Goal: Use online tool/utility: Use online tool/utility

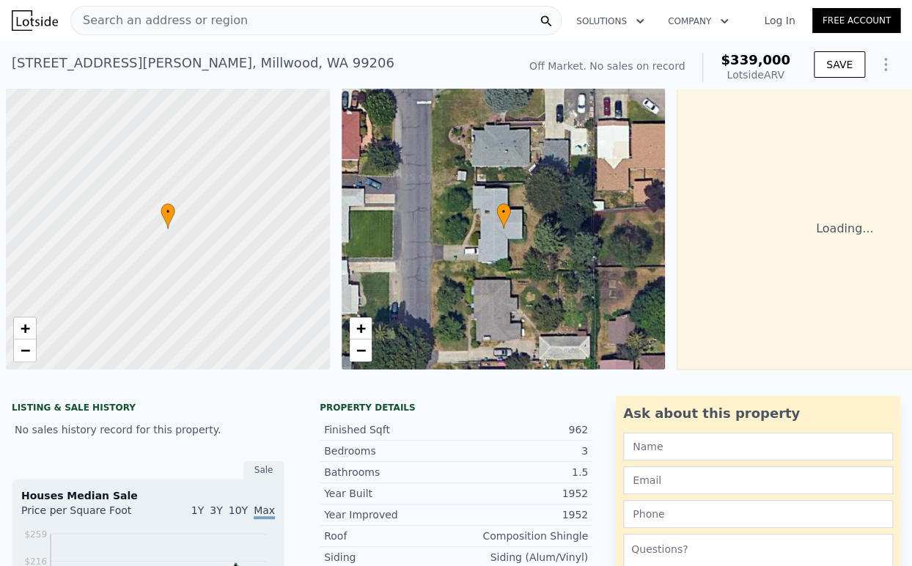
scroll to position [0, 6]
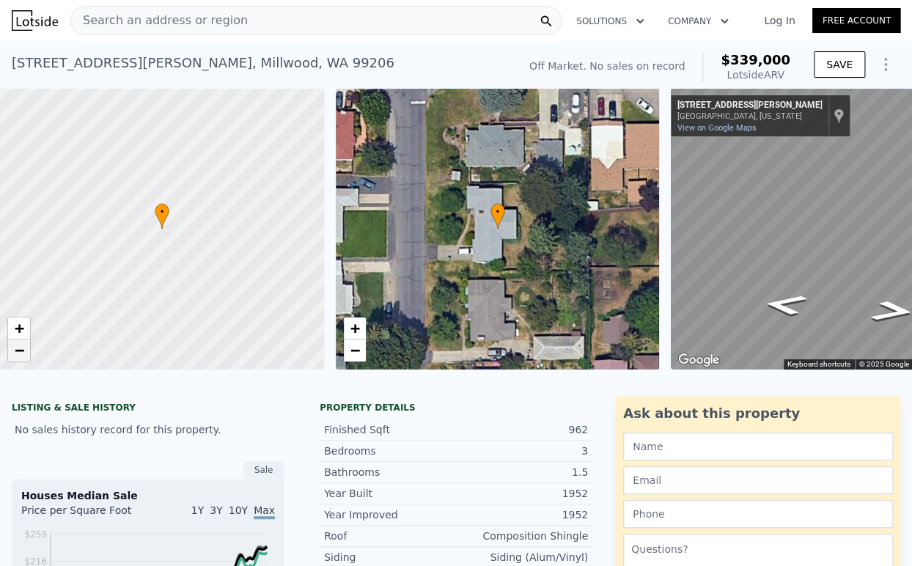
click at [16, 347] on span "−" at bounding box center [20, 350] width 10 height 18
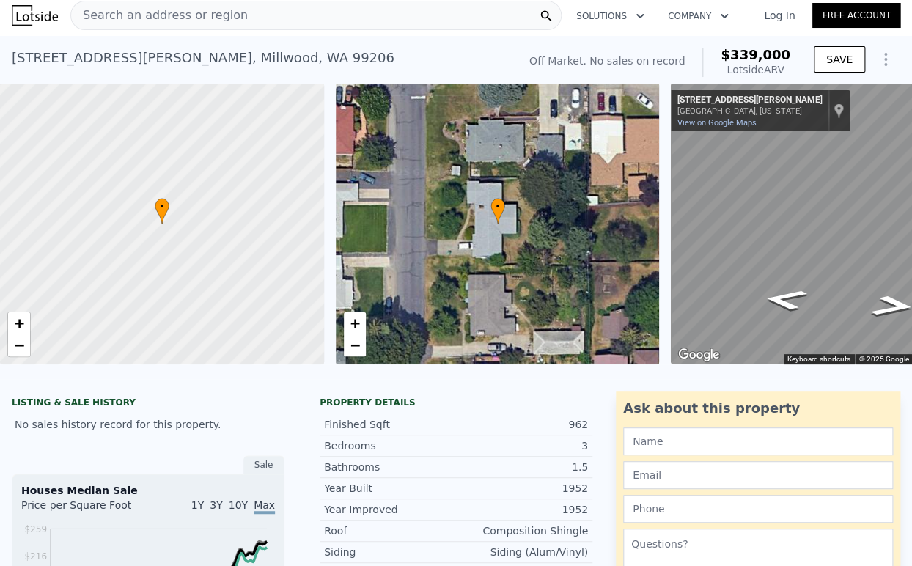
scroll to position [0, 0]
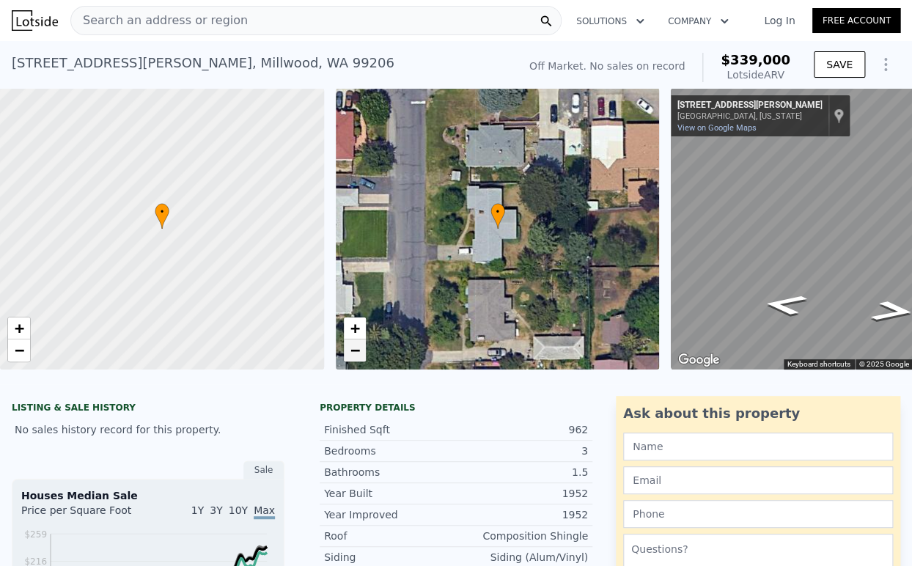
click at [361, 351] on link "−" at bounding box center [355, 350] width 22 height 22
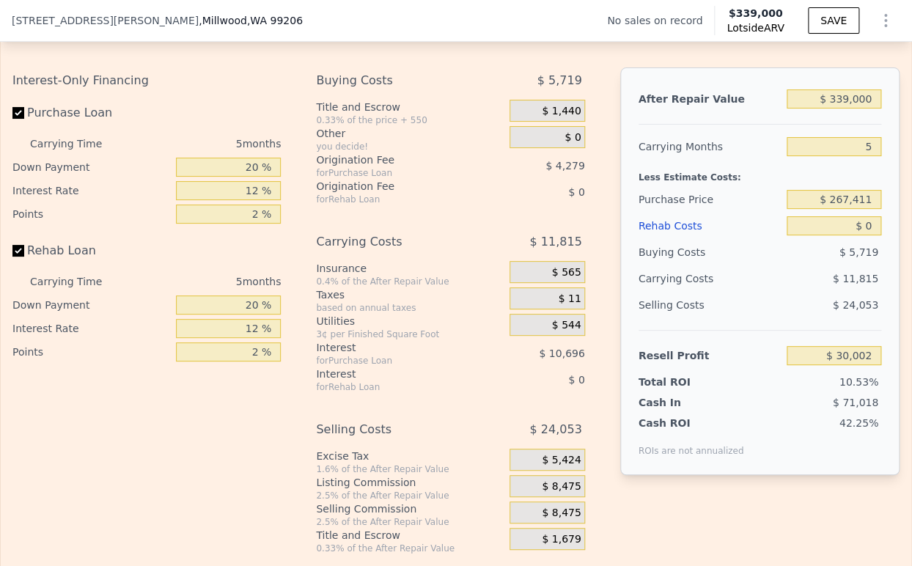
scroll to position [2112, 0]
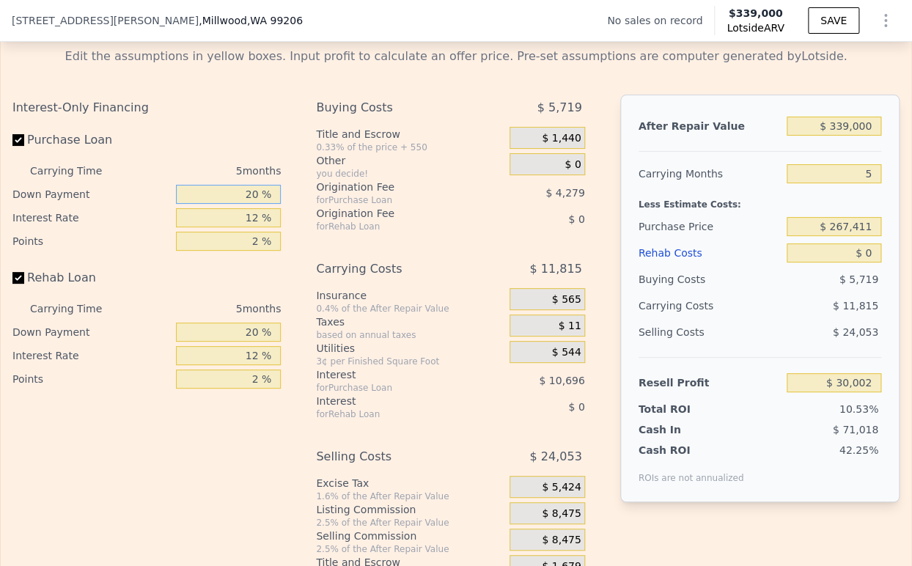
click at [246, 201] on input "20 %" at bounding box center [228, 194] width 105 height 19
type input "10 %"
type input "$ 28,128"
type input "10 %"
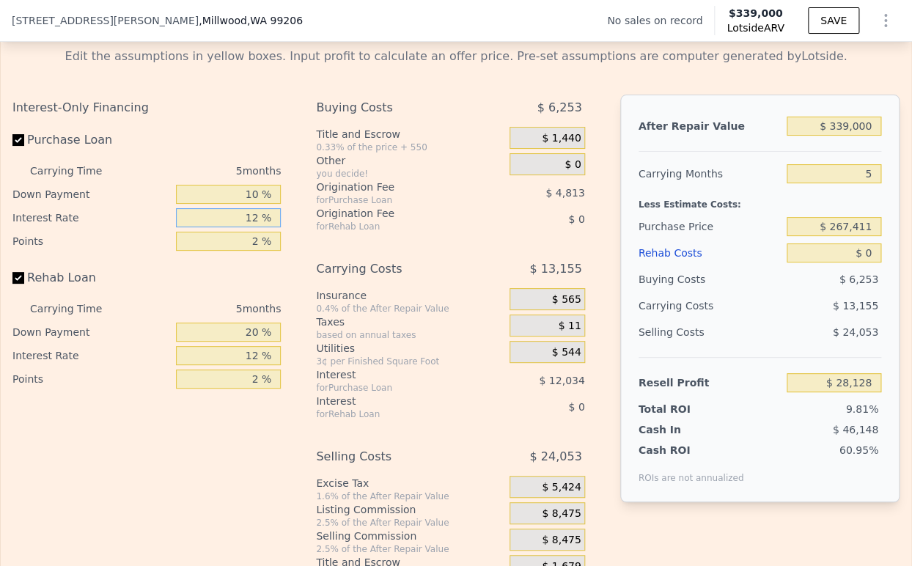
click at [235, 227] on input "12 %" at bounding box center [228, 217] width 105 height 19
type input "9 %"
type input "$ 31,138"
type input "9 %"
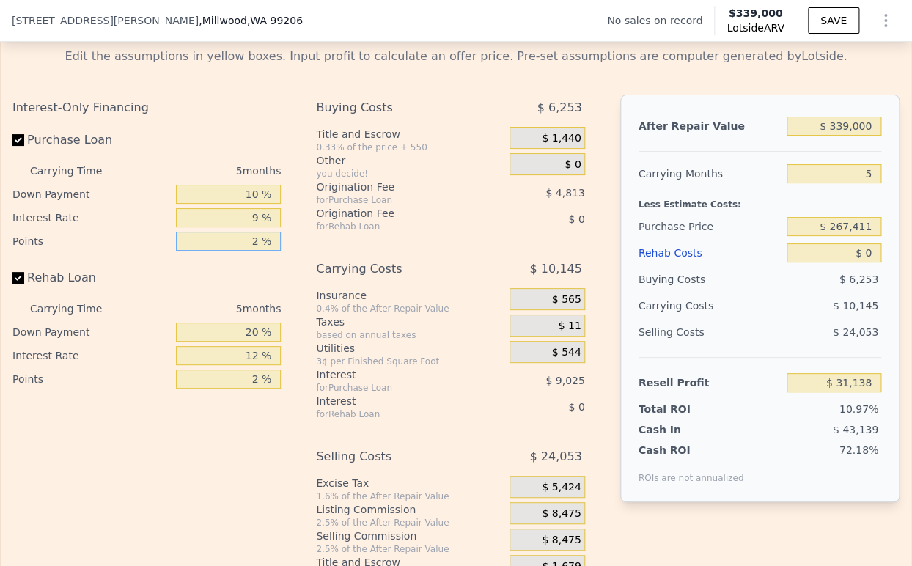
click at [235, 249] on input "2 %" at bounding box center [228, 241] width 105 height 19
type input "1 %"
type input "$ 33,544"
type input "1.5 %"
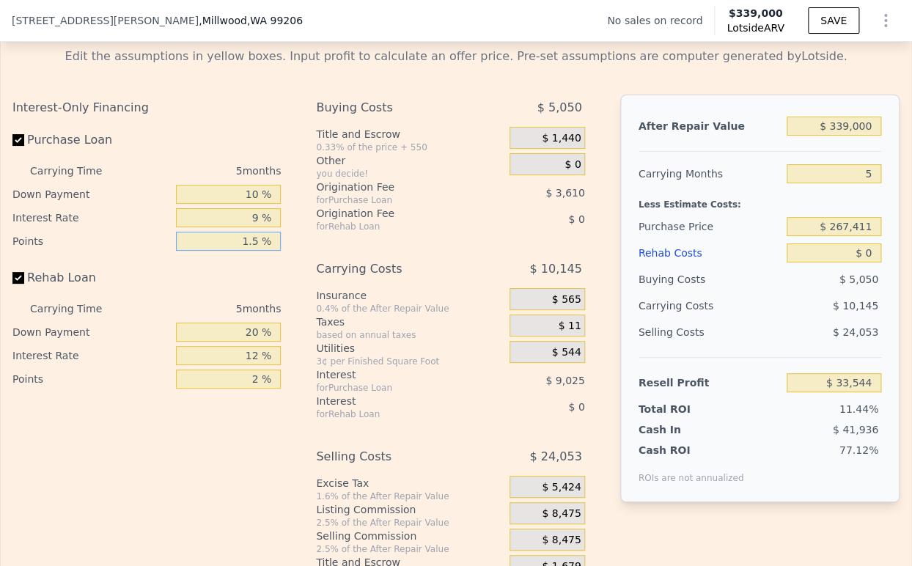
type input "$ 32,341"
type input "1.5 %"
click at [250, 342] on input "20 %" at bounding box center [228, 332] width 105 height 19
click at [249, 342] on input "20 %" at bounding box center [228, 332] width 105 height 19
type input "10 %"
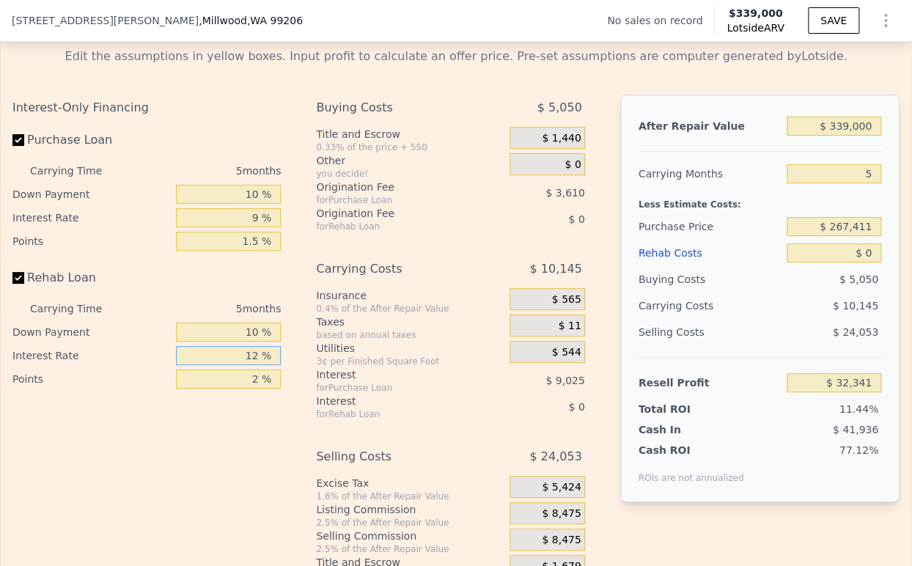
click at [246, 361] on input "12 %" at bounding box center [228, 355] width 105 height 19
click at [246, 362] on input "12 %" at bounding box center [228, 355] width 105 height 19
type input "9 %"
click at [240, 389] on input "2 %" at bounding box center [228, 379] width 105 height 19
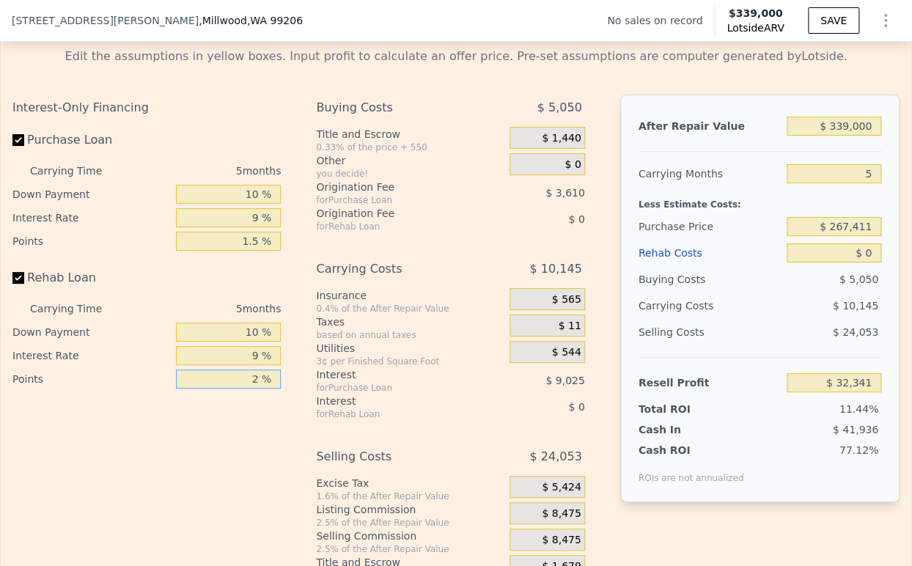
click at [240, 389] on input "2 %" at bounding box center [228, 379] width 105 height 19
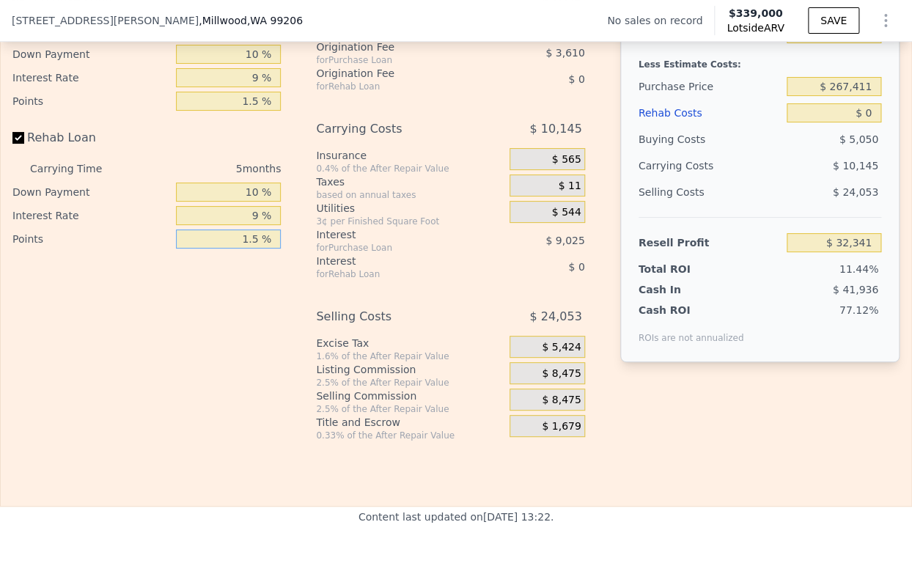
scroll to position [2276, 0]
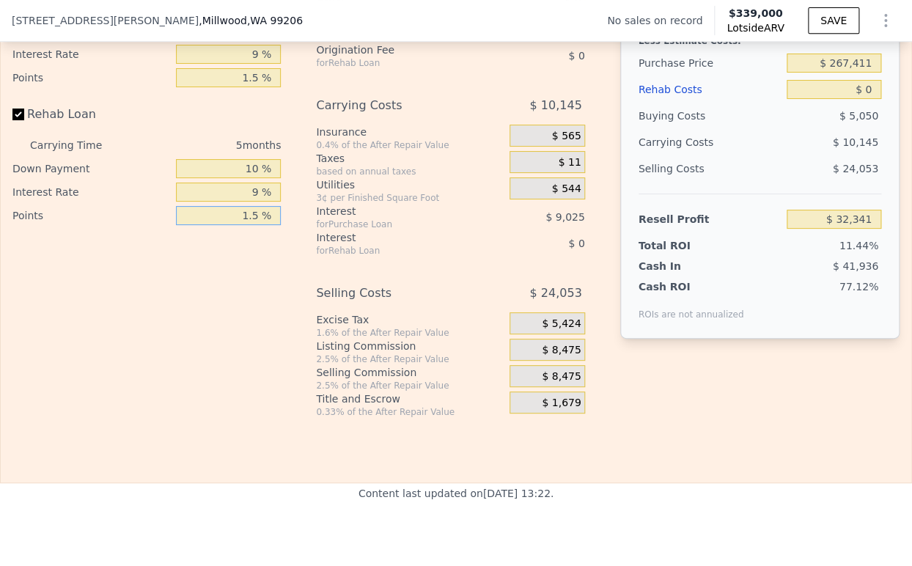
type input "1.5 %"
click at [550, 357] on span "$ 8,475" at bounding box center [561, 350] width 39 height 13
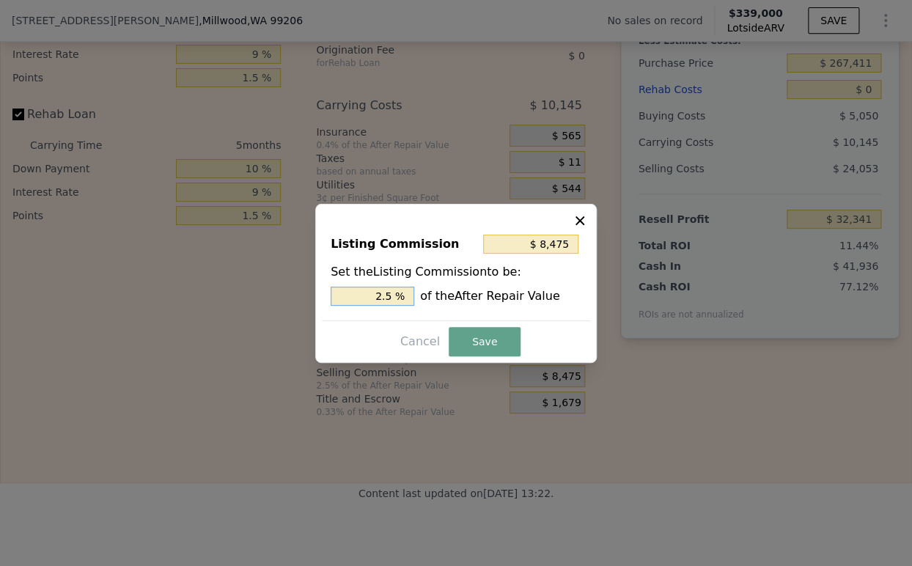
click at [379, 302] on input "2.5 %" at bounding box center [373, 296] width 84 height 19
type input "$ 5,085"
type input "1.5 %"
click at [488, 345] on button "Save" at bounding box center [485, 341] width 72 height 29
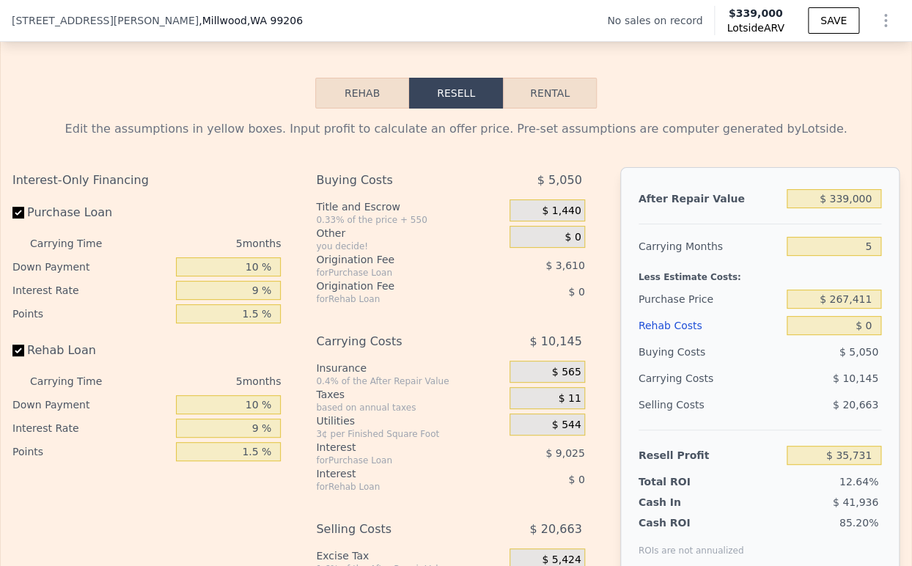
scroll to position [1950, 0]
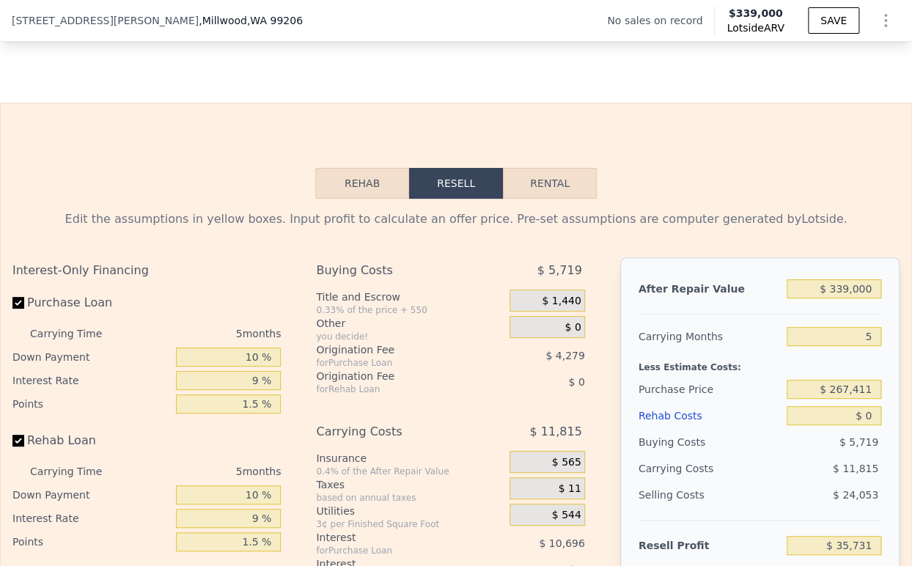
type input "$ 30,002"
click at [853, 346] on input "5" at bounding box center [834, 336] width 95 height 19
type input "4"
type input "$ 32,365"
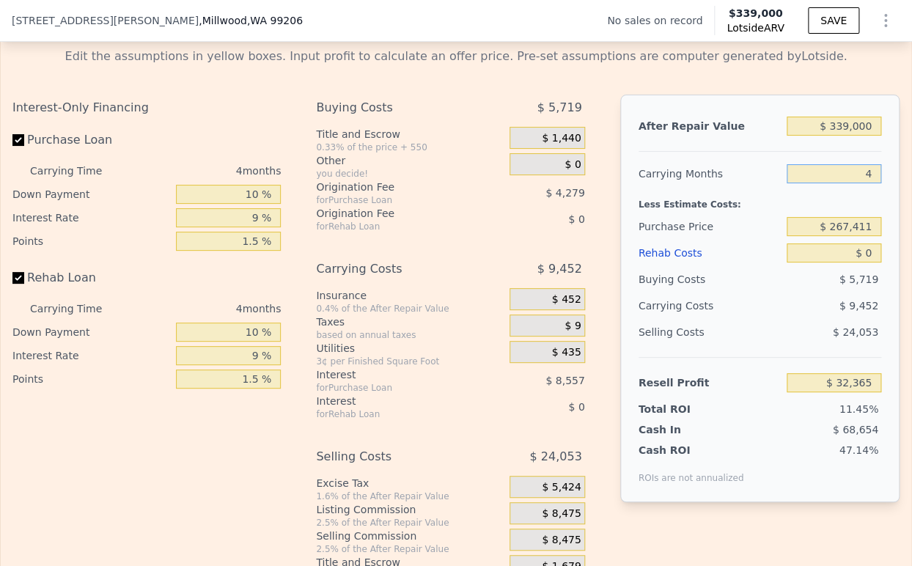
type input "4"
click at [532, 524] on div "$ 8,475" at bounding box center [547, 513] width 75 height 22
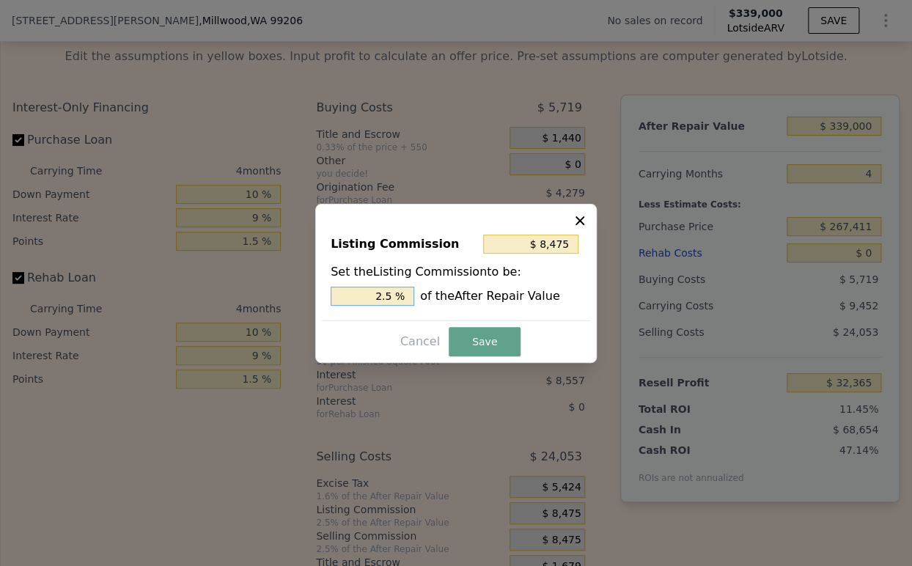
drag, startPoint x: 385, startPoint y: 296, endPoint x: 371, endPoint y: 298, distance: 14.0
click at [371, 298] on input "2.5 %" at bounding box center [373, 296] width 84 height 19
type input "$ 5,085"
type input "1.5 %"
click at [475, 336] on button "Save" at bounding box center [485, 341] width 72 height 29
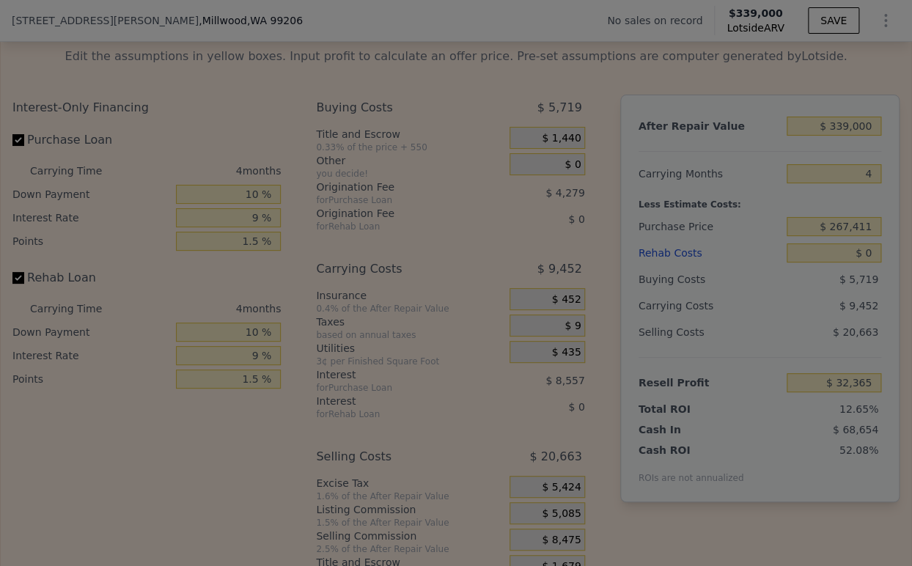
type input "$ 35,755"
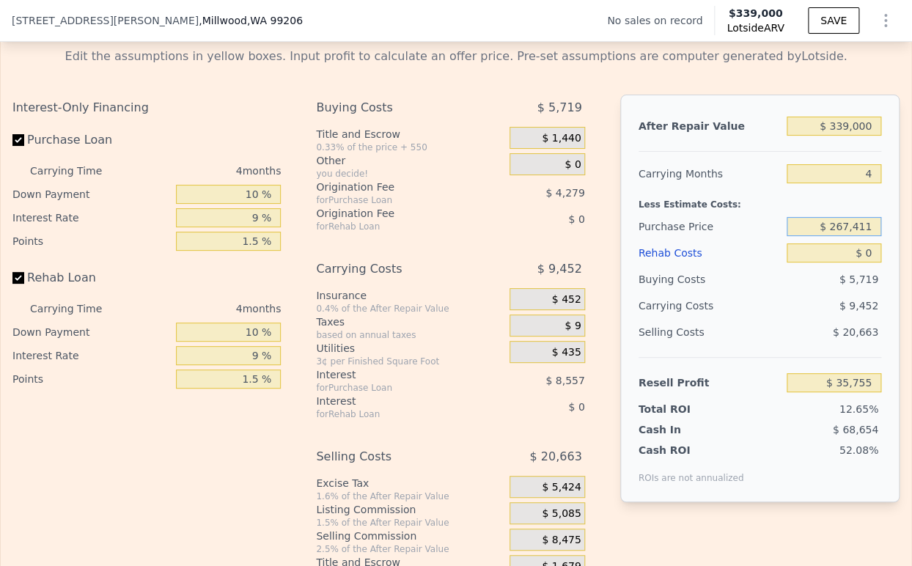
click at [855, 236] on input "$ 267,411" at bounding box center [834, 226] width 95 height 19
click at [855, 236] on input "$ 100,000" at bounding box center [834, 226] width 95 height 19
type input "$ 100,000"
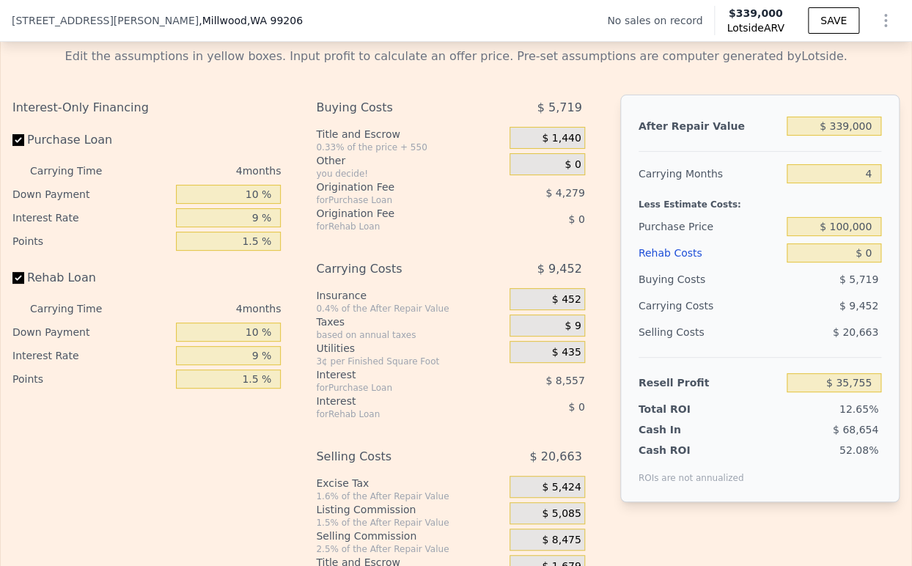
click at [856, 266] on div "$ 0" at bounding box center [834, 253] width 95 height 26
type input "$ 211,758"
drag, startPoint x: 857, startPoint y: 263, endPoint x: 836, endPoint y: 268, distance: 21.9
click at [836, 262] on input "$ 0" at bounding box center [834, 252] width 95 height 19
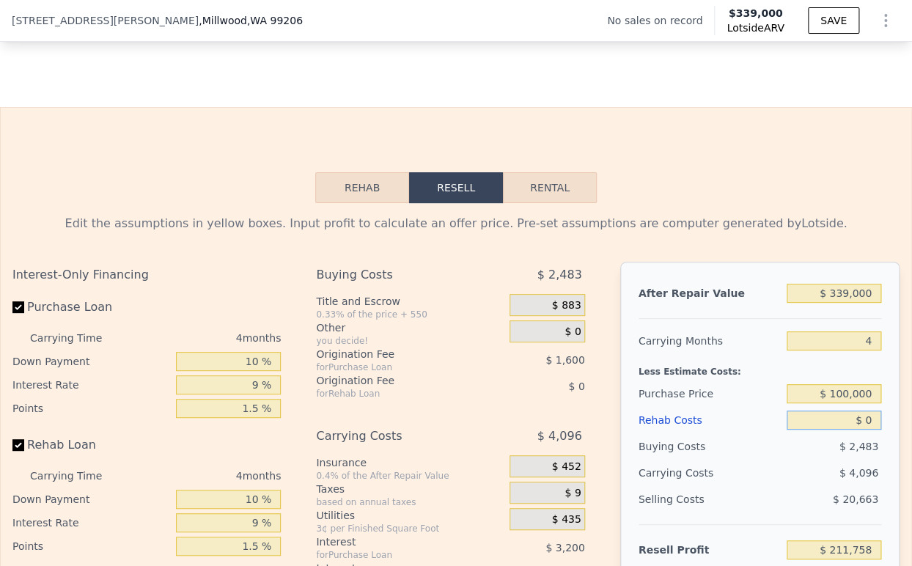
scroll to position [1950, 0]
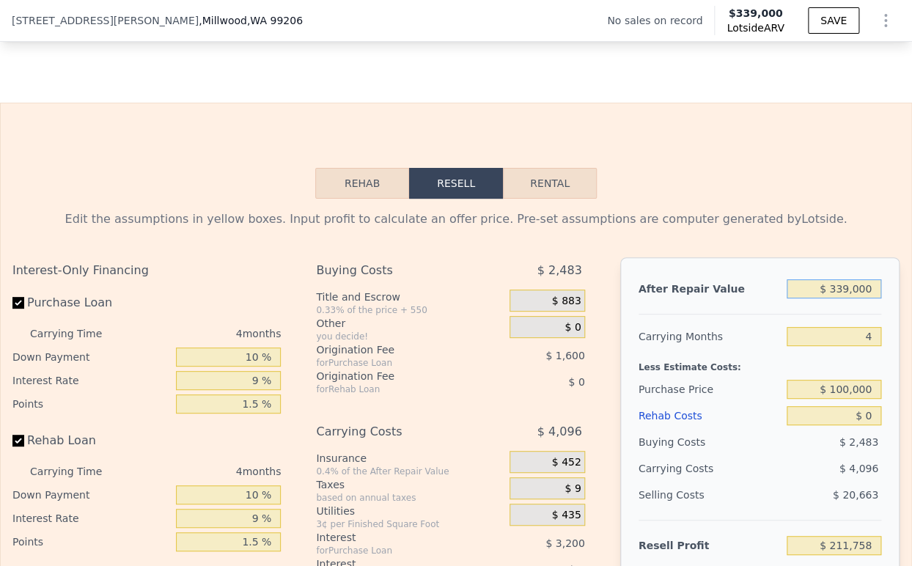
click at [829, 298] on input "$ 339,000" at bounding box center [834, 288] width 95 height 19
drag, startPoint x: 840, startPoint y: 299, endPoint x: 829, endPoint y: 299, distance: 10.3
click at [829, 298] on input "$ 339,000" at bounding box center [834, 288] width 95 height 19
type input "$ 345,000"
type input "$ 217,394"
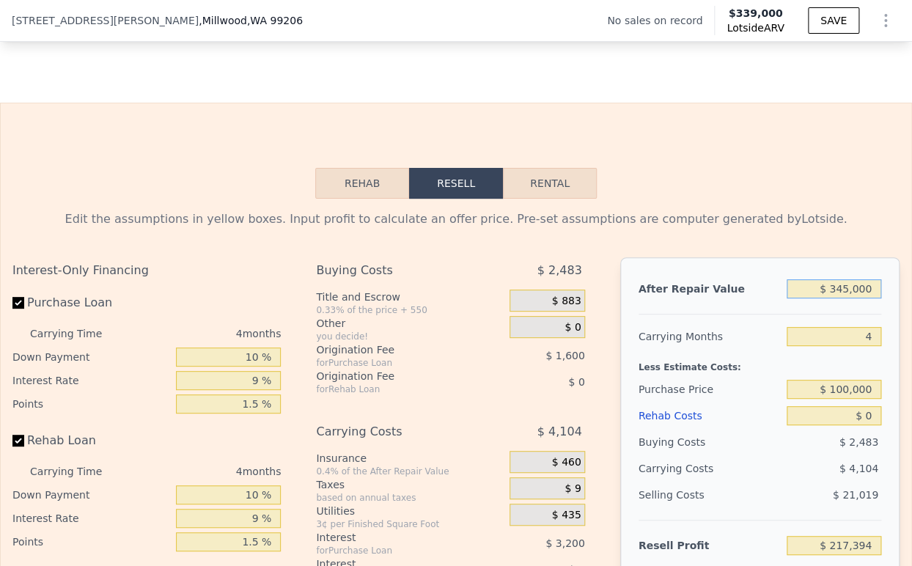
type input "$ 345,000"
click at [838, 342] on input "4" at bounding box center [834, 336] width 95 height 19
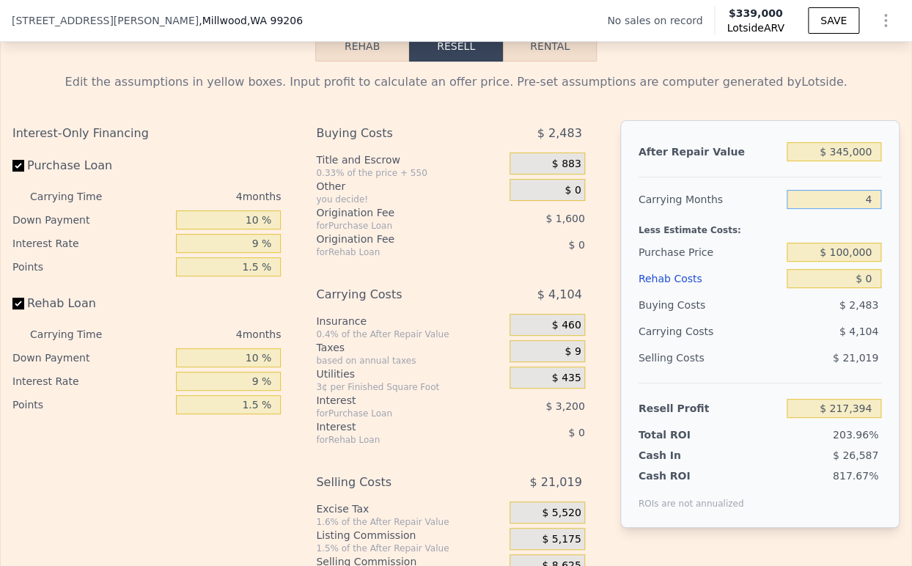
scroll to position [2112, 0]
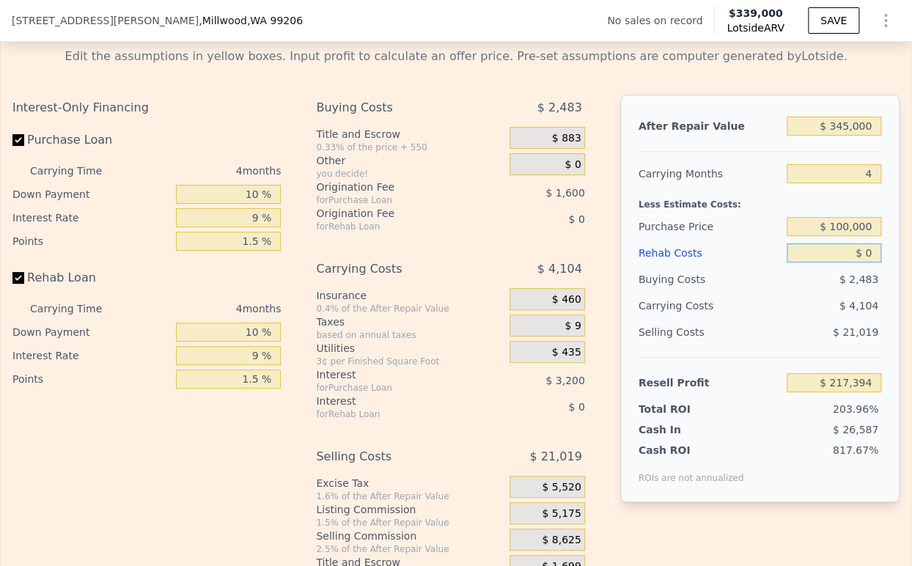
drag, startPoint x: 859, startPoint y: 259, endPoint x: 824, endPoint y: 260, distance: 34.5
click at [824, 260] on input "$ 0" at bounding box center [834, 252] width 95 height 19
type input "$ 8"
type input "$ 217,386"
type input "$ 82"
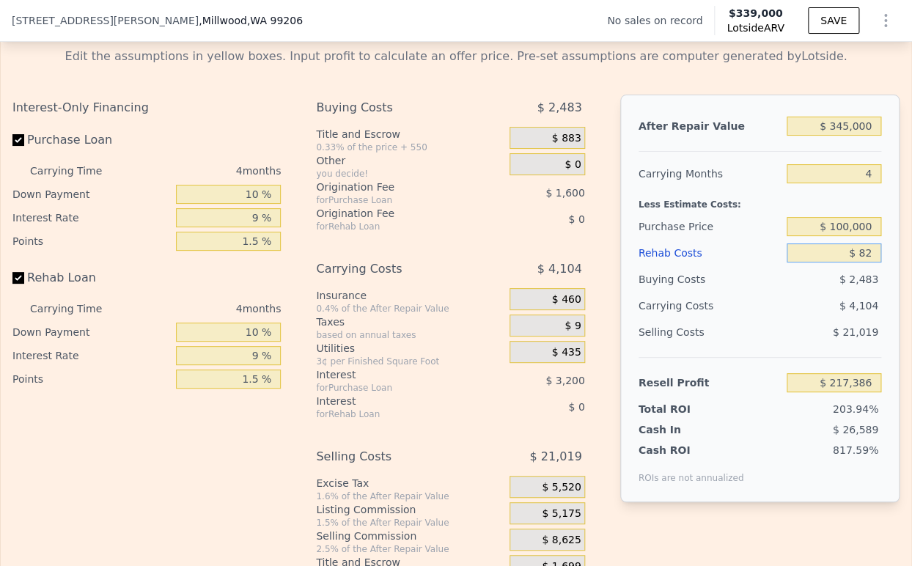
type input "$ 217,307"
type input "$ 820,000"
type input "-$ 641,966"
drag, startPoint x: 869, startPoint y: 262, endPoint x: 840, endPoint y: 260, distance: 28.7
click at [840, 260] on div "After Repair Value $ 345,000 Carrying Months 4 Less Estimate Costs: Purchase Pr…" at bounding box center [759, 299] width 279 height 408
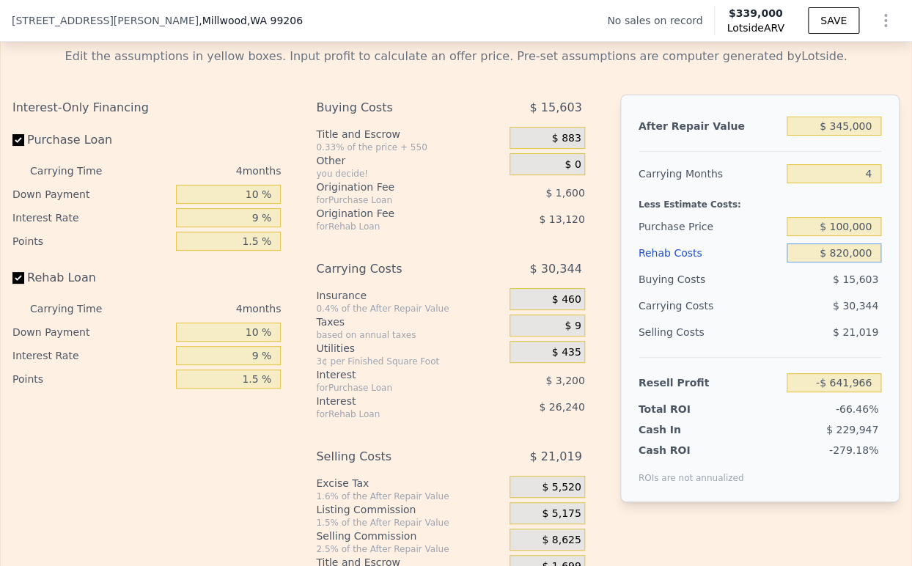
click at [841, 260] on input "$ 820,000" at bounding box center [834, 252] width 95 height 19
click at [839, 262] on input "$ 820,000" at bounding box center [834, 252] width 95 height 19
click at [834, 262] on input "$ 820,000" at bounding box center [834, 252] width 95 height 19
type input "$ 80,000"
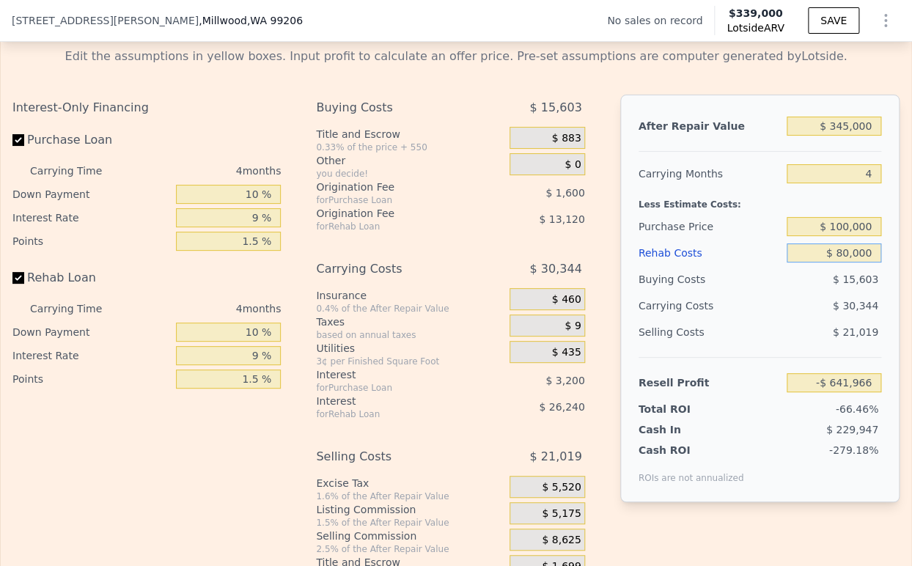
type input "$ 133,554"
type input "$ 80,000"
click at [796, 310] on div "$ 6,664" at bounding box center [806, 306] width 149 height 26
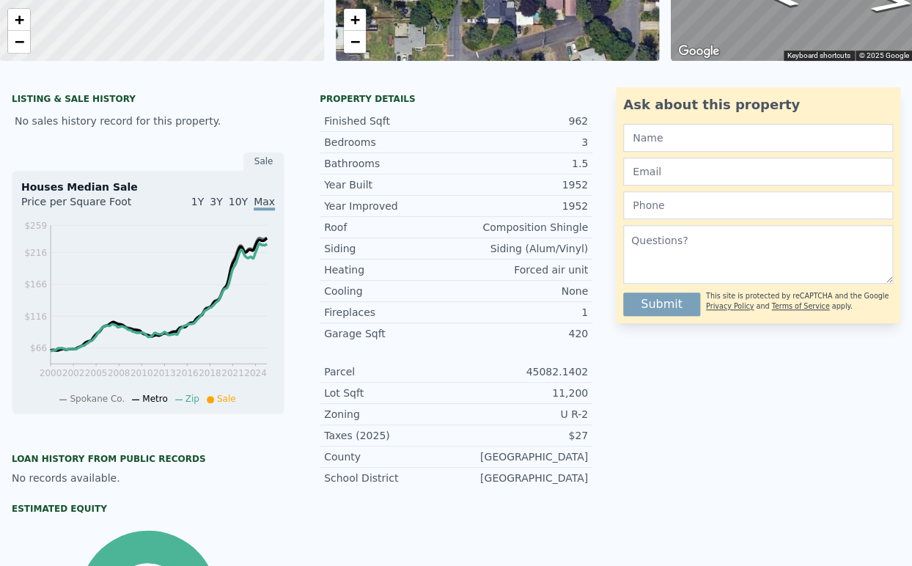
scroll to position [0, 0]
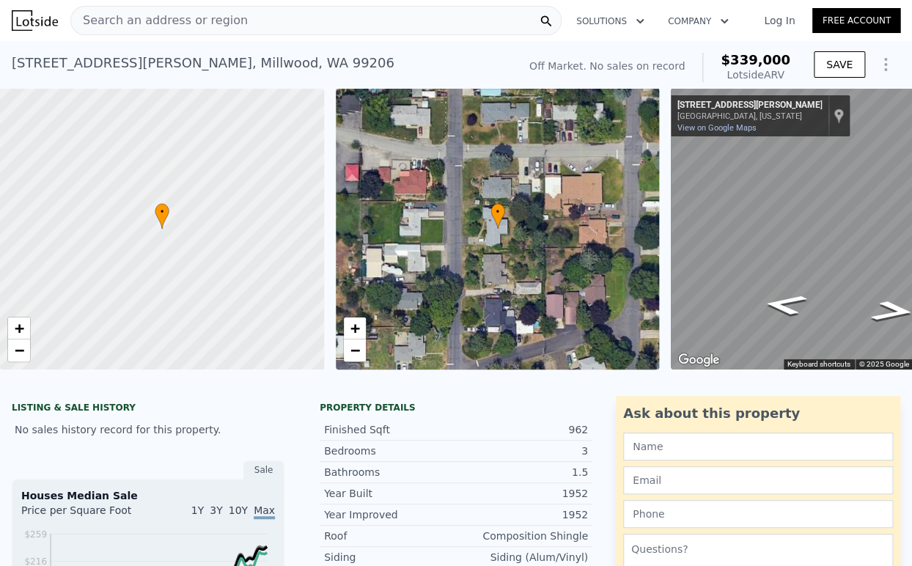
click at [296, 20] on div "Search an address or region" at bounding box center [315, 20] width 491 height 29
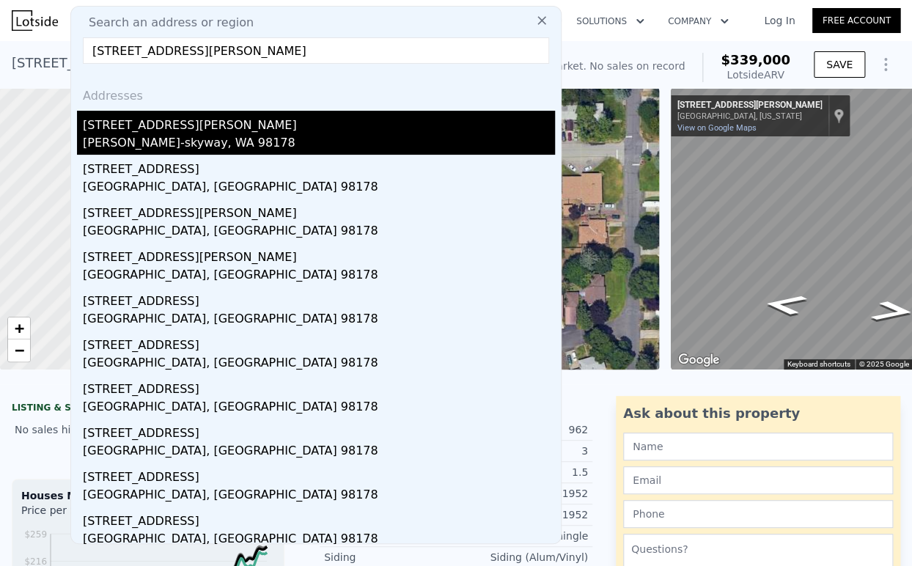
type input "[STREET_ADDRESS][PERSON_NAME]"
click at [223, 120] on div "[STREET_ADDRESS][PERSON_NAME]" at bounding box center [319, 122] width 472 height 23
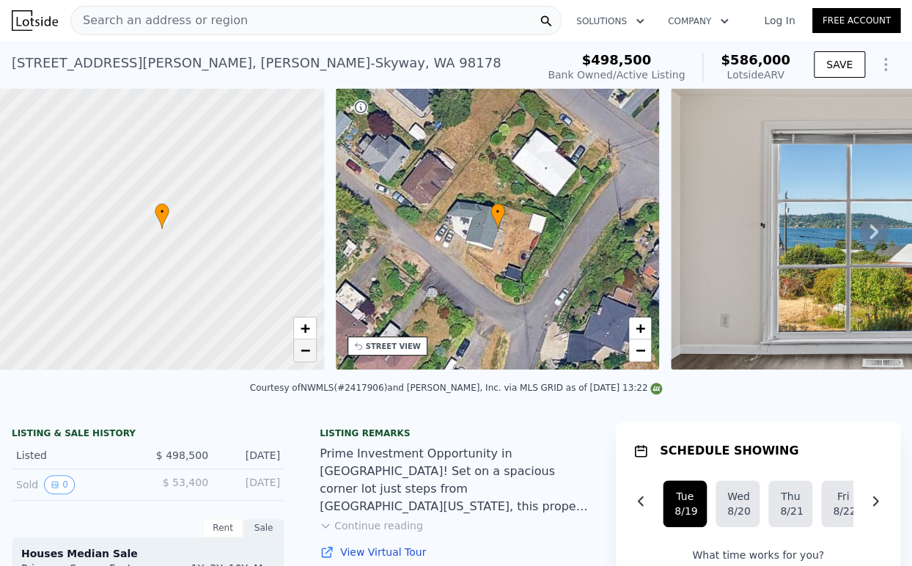
click at [309, 359] on link "−" at bounding box center [305, 350] width 22 height 22
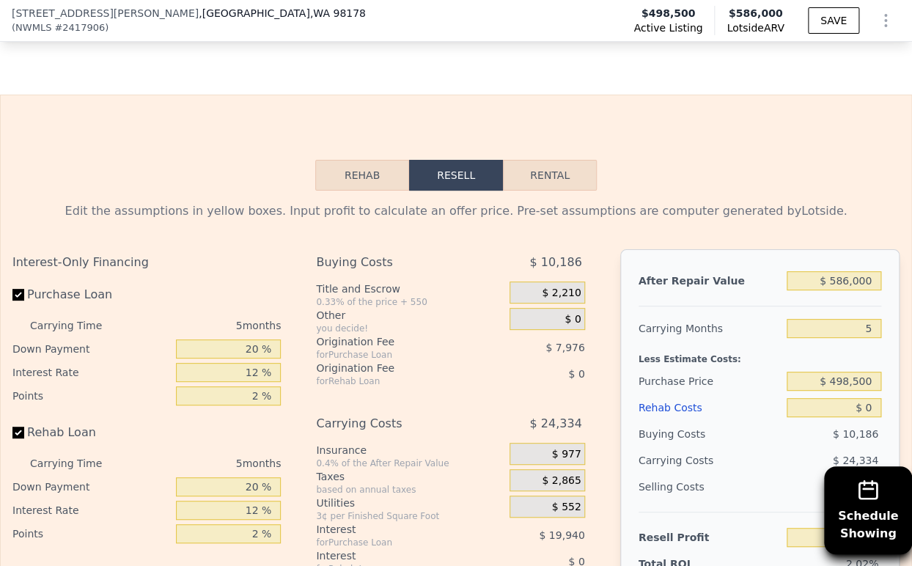
scroll to position [2112, 0]
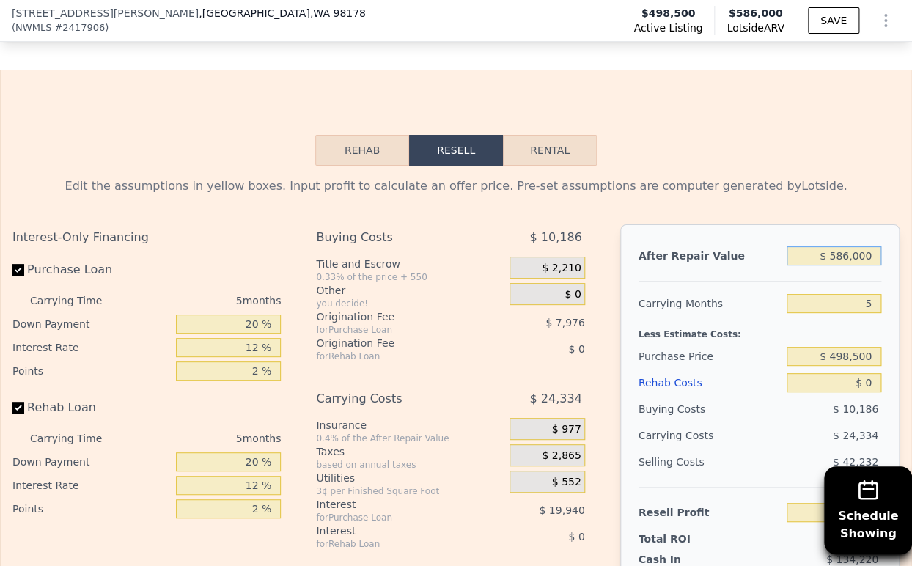
click at [839, 265] on input "$ 586,000" at bounding box center [834, 255] width 95 height 19
click at [246, 334] on input "20 %" at bounding box center [228, 324] width 105 height 19
type input "10 %"
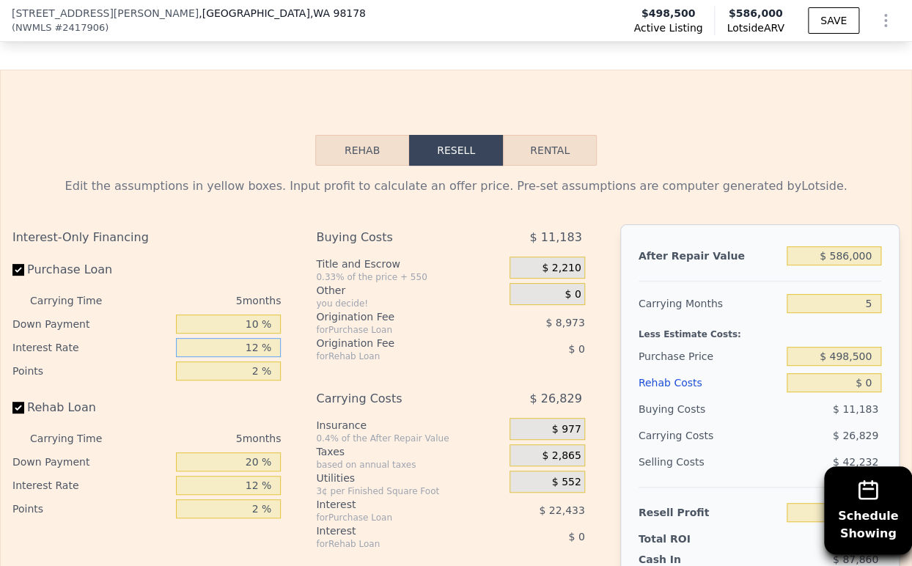
type input "$ 7,256"
click at [249, 357] on input "12 %" at bounding box center [228, 347] width 105 height 19
type input "9 %"
type input "$ 12,866"
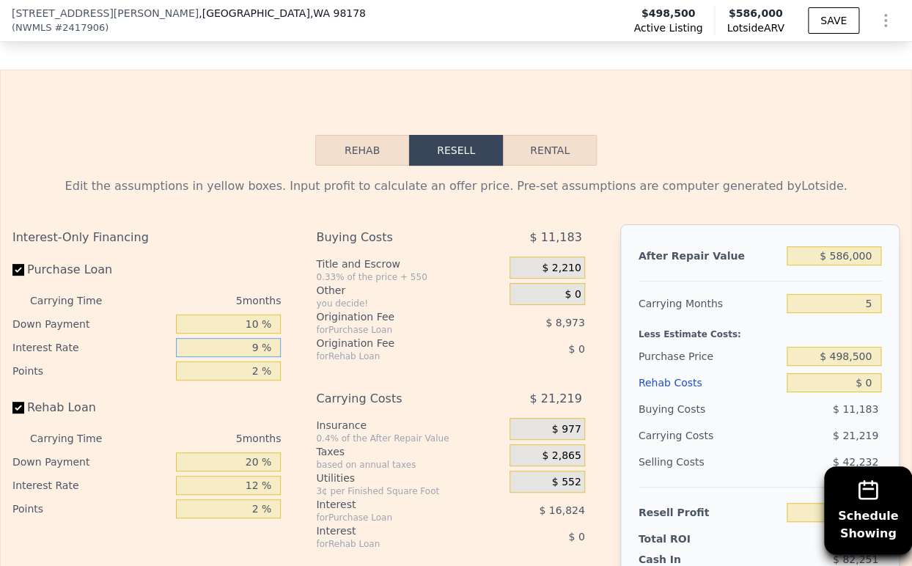
type input "9 %"
click at [246, 381] on input "2 %" at bounding box center [228, 370] width 105 height 19
type input "1.5 %"
type input "$ 15,109"
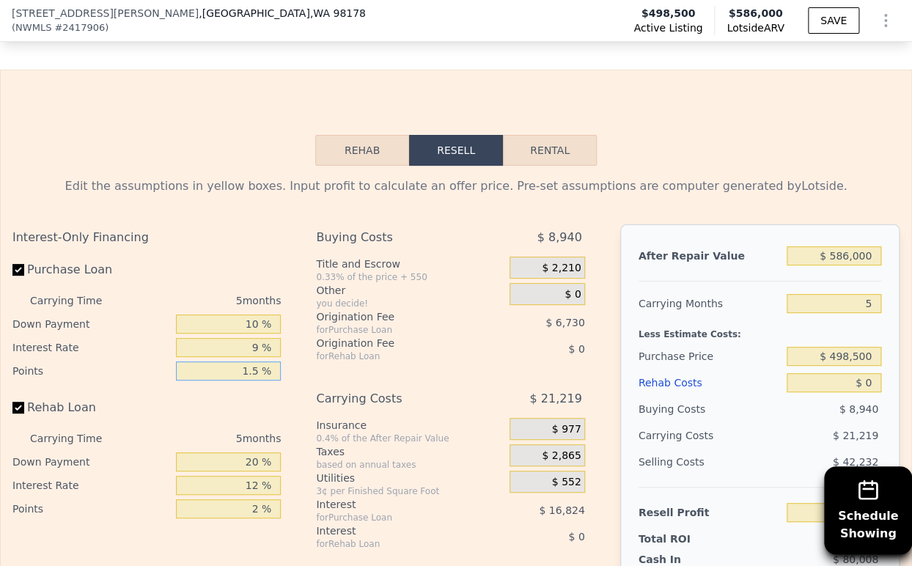
type input "1.5 %"
click at [242, 471] on input "20 %" at bounding box center [228, 461] width 105 height 19
type input "10 %"
click at [249, 495] on input "12 %" at bounding box center [228, 485] width 105 height 19
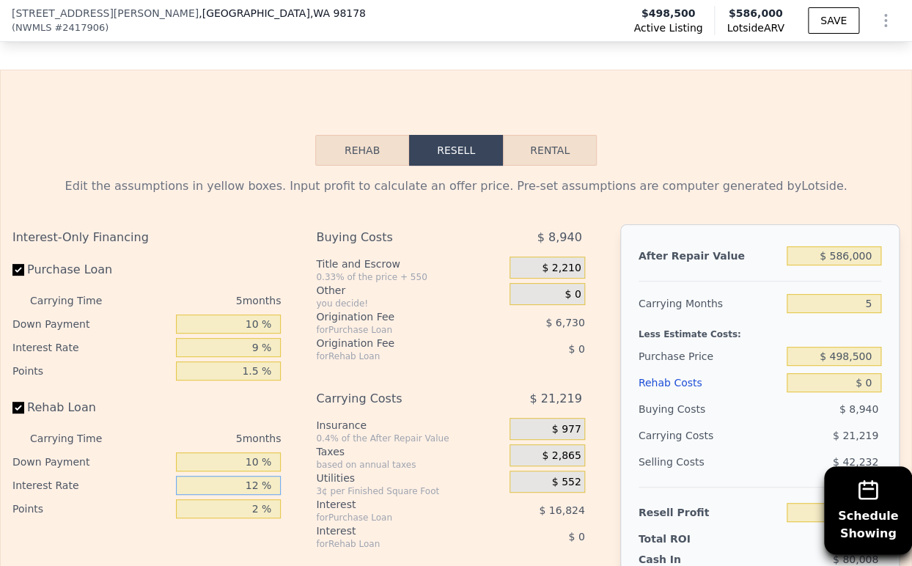
click at [249, 495] on input "12 %" at bounding box center [228, 485] width 105 height 19
type input "9 %"
click at [240, 518] on input "2 %" at bounding box center [228, 508] width 105 height 19
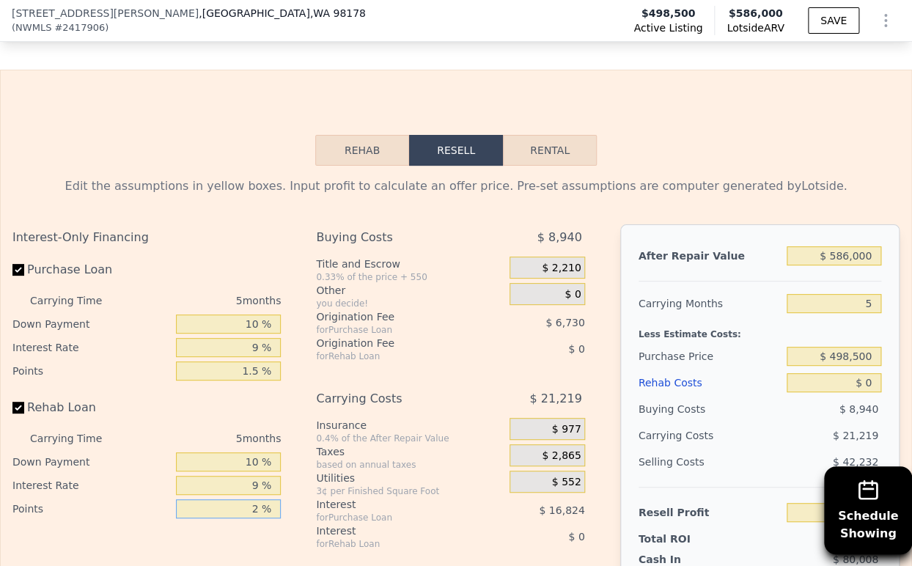
click at [240, 518] on input "2 %" at bounding box center [228, 508] width 105 height 19
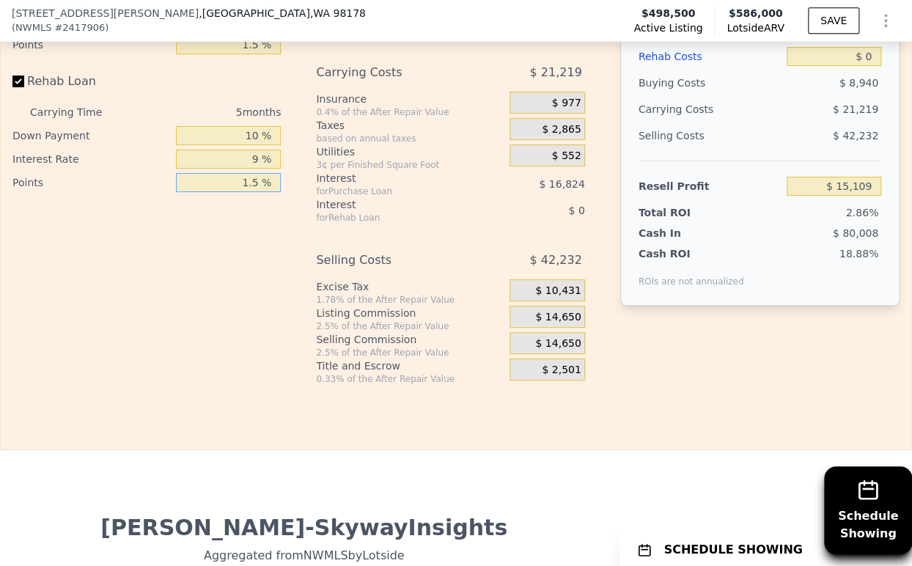
type input "1.5 %"
click at [534, 328] on div "$ 14,650" at bounding box center [547, 317] width 75 height 22
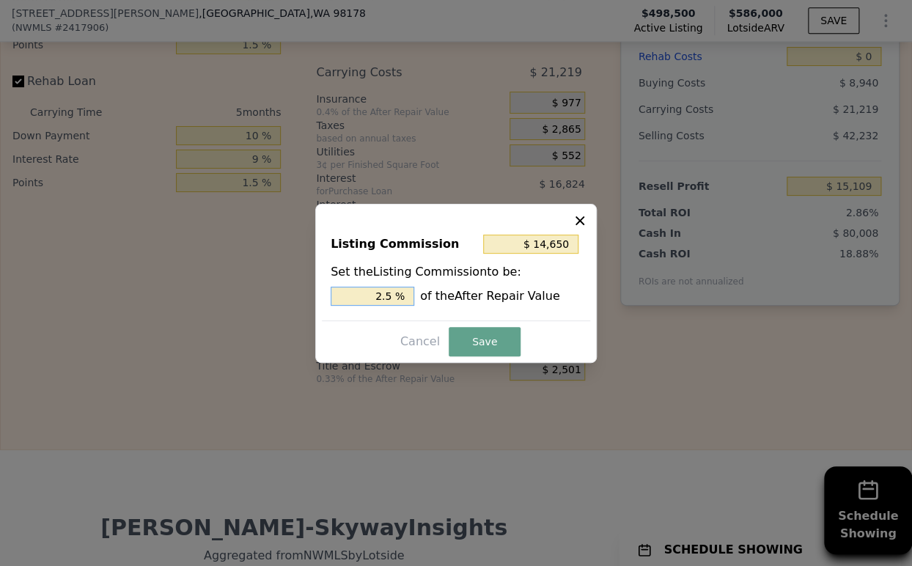
drag, startPoint x: 383, startPoint y: 297, endPoint x: 372, endPoint y: 294, distance: 11.4
click at [372, 294] on input "2.5 %" at bounding box center [373, 296] width 84 height 19
type input "$ 8,790"
type input "1.5 %"
click at [477, 347] on button "Save" at bounding box center [485, 341] width 72 height 29
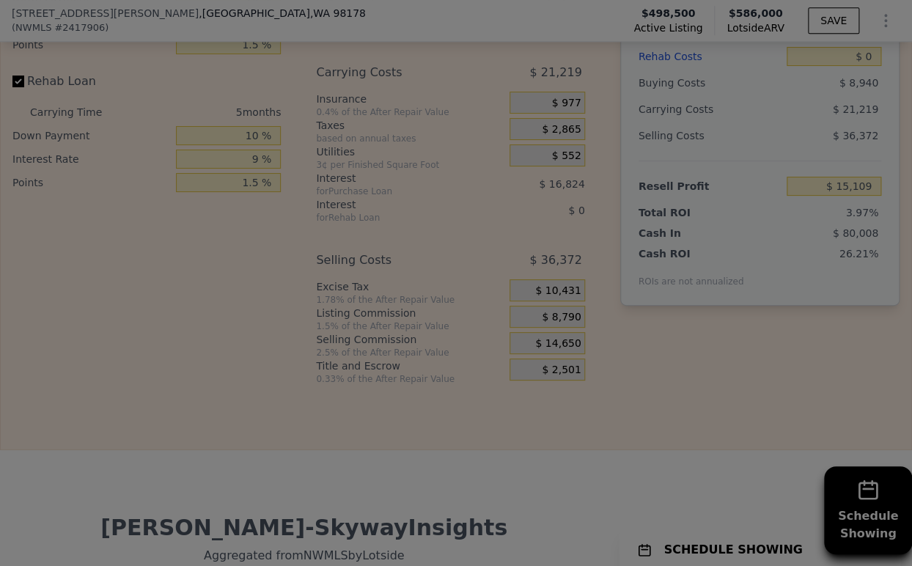
type input "$ 20,969"
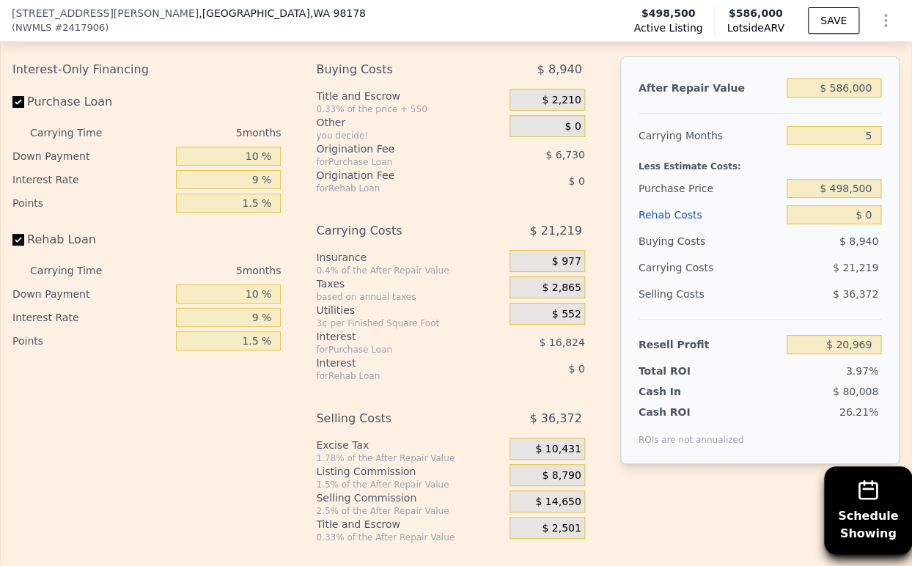
scroll to position [2276, 0]
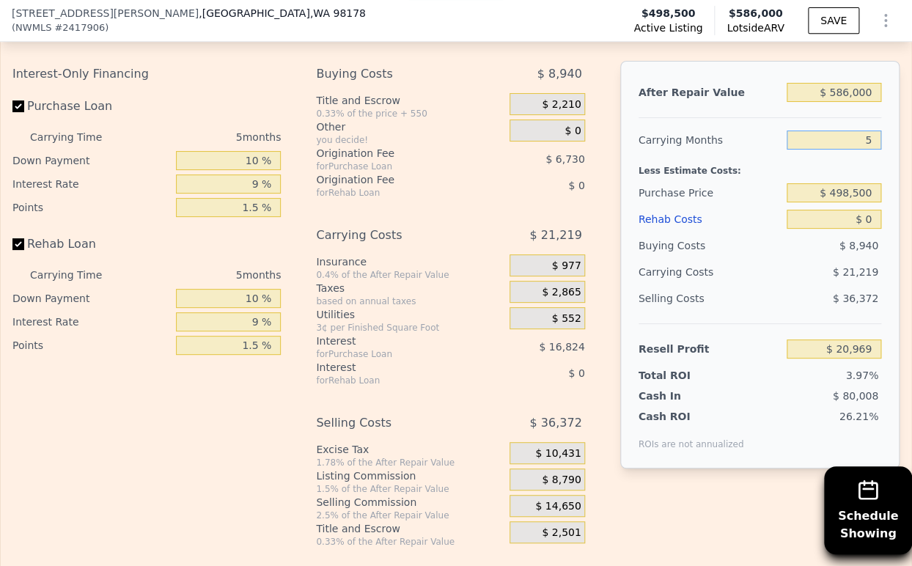
drag, startPoint x: 854, startPoint y: 163, endPoint x: 838, endPoint y: 163, distance: 16.1
click at [838, 150] on input "5" at bounding box center [834, 140] width 95 height 19
type input "4"
type input "$ 25,214"
type input "4"
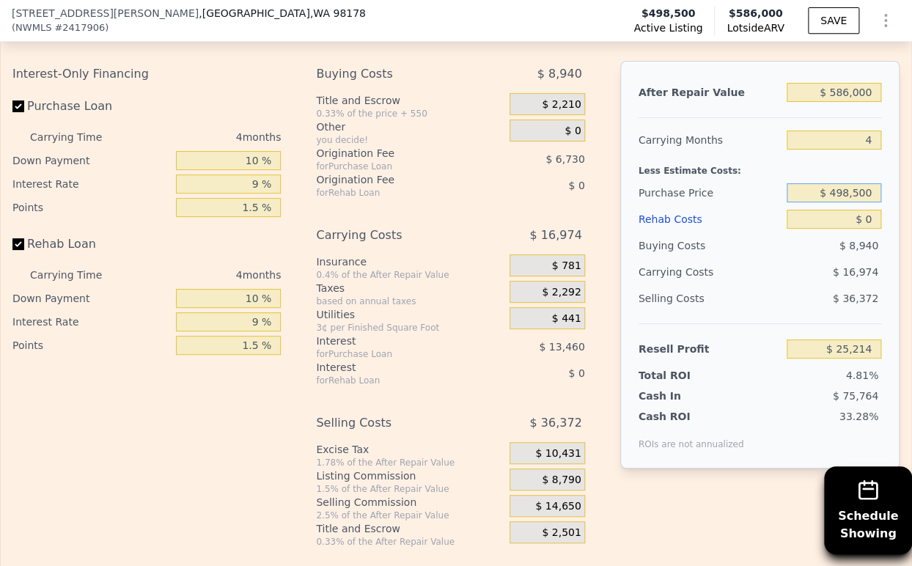
click at [853, 202] on input "$ 498,500" at bounding box center [834, 192] width 95 height 19
click at [852, 202] on input "$ 498,500" at bounding box center [834, 192] width 95 height 19
type input "$ 250,000"
click at [794, 259] on div "$ 8,940" at bounding box center [834, 245] width 95 height 26
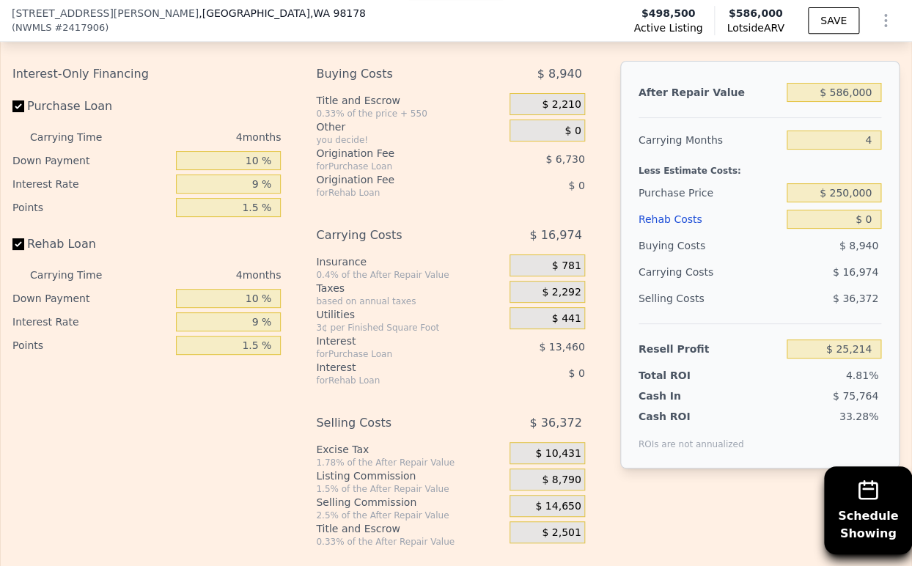
type input "$ 284,604"
click at [831, 202] on input "$ 250,000" at bounding box center [834, 192] width 95 height 19
click at [833, 202] on input "$ 250,000" at bounding box center [834, 192] width 95 height 19
drag, startPoint x: 840, startPoint y: 218, endPoint x: 825, endPoint y: 217, distance: 15.5
click at [825, 202] on input "$ 250,000" at bounding box center [834, 192] width 95 height 19
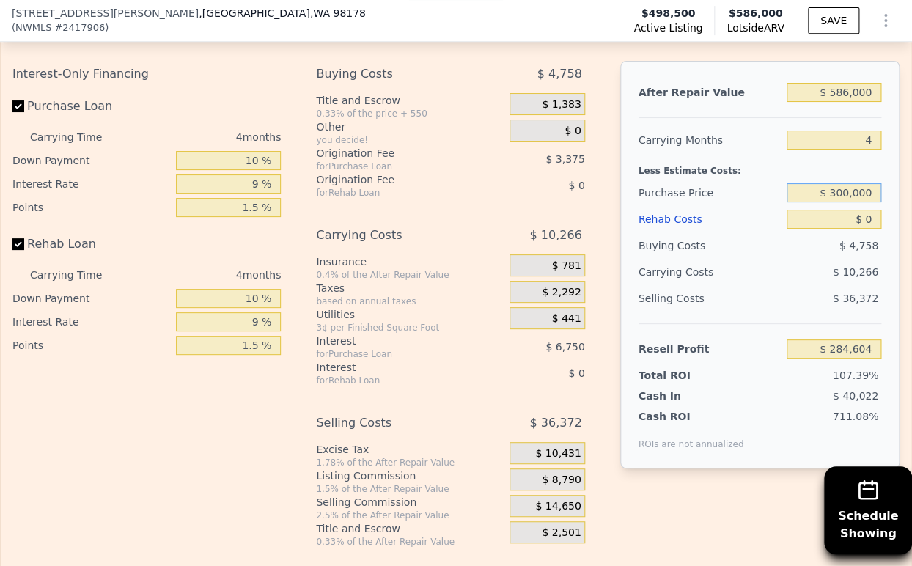
type input "$ 300,000"
click at [776, 285] on div "$ 10,266" at bounding box center [806, 272] width 149 height 26
type input "$ 232,415"
drag, startPoint x: 864, startPoint y: 239, endPoint x: 848, endPoint y: 240, distance: 16.1
click at [848, 229] on input "$ 0" at bounding box center [834, 219] width 95 height 19
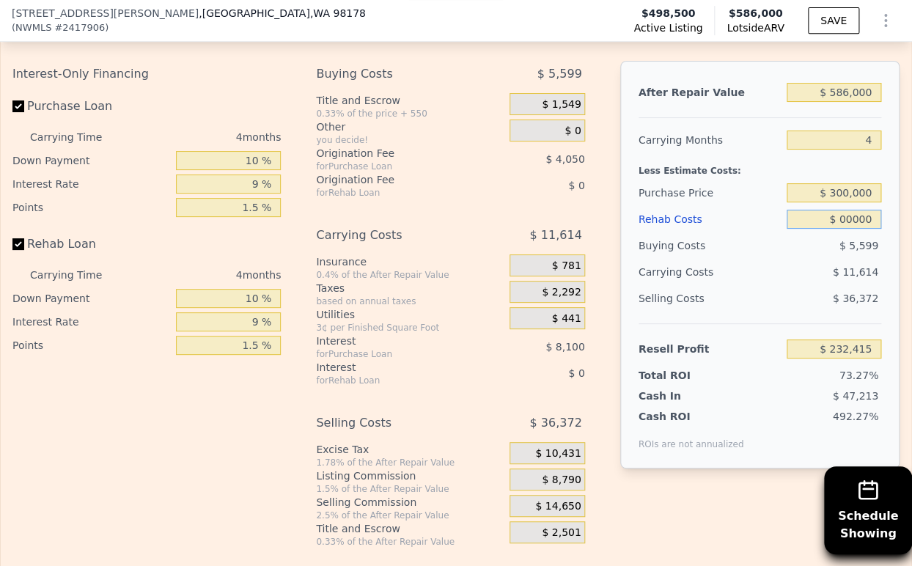
drag, startPoint x: 840, startPoint y: 243, endPoint x: 830, endPoint y: 245, distance: 9.6
click at [830, 229] on input "$ 00000" at bounding box center [834, 219] width 95 height 19
type input "$ 8,000"
type input "$ 224,091"
type input "$ 80,000"
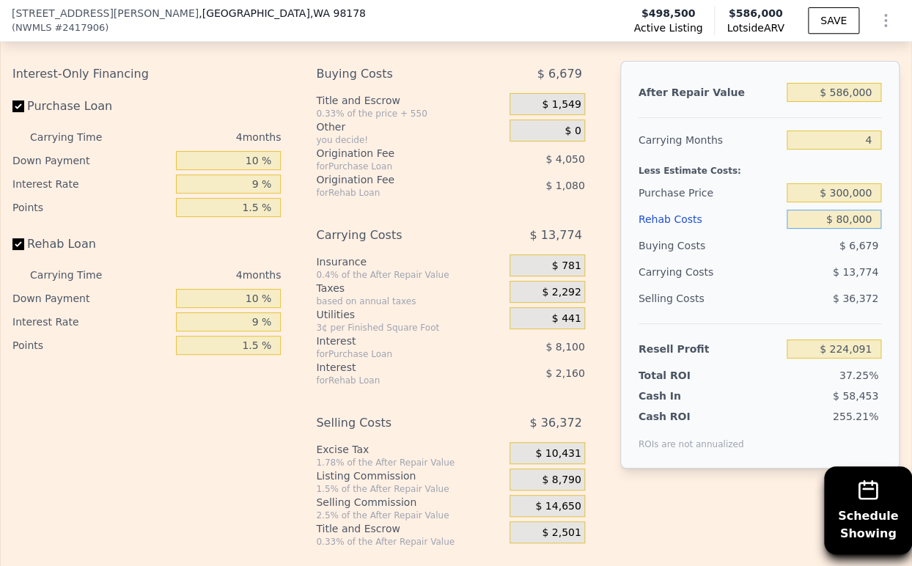
type input "$ 149,175"
type input "$ 80,000"
click at [787, 309] on div "$ 36,372" at bounding box center [834, 298] width 95 height 26
click at [537, 491] on div "$ 8,790" at bounding box center [547, 480] width 75 height 22
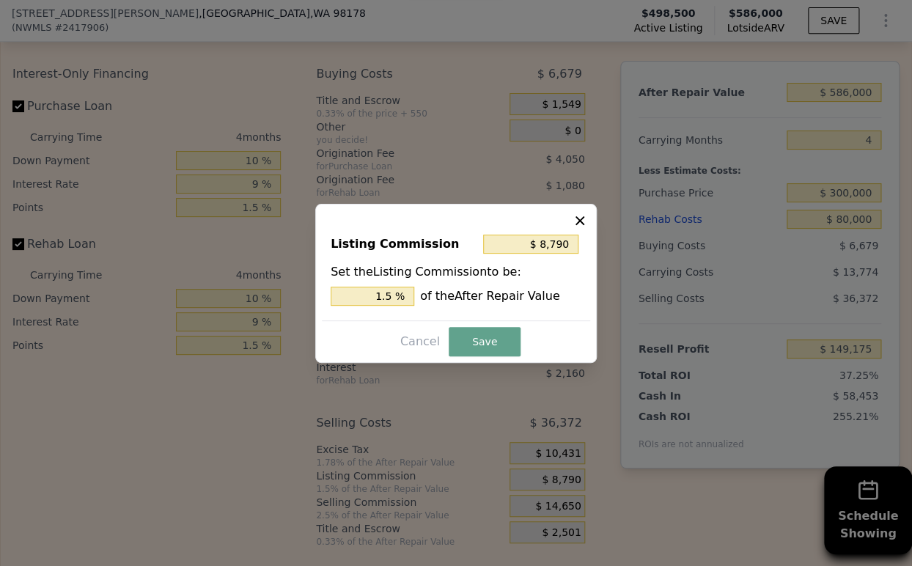
click at [493, 356] on div "Listing Commission $ 8,790 Set the Listing Commission to be: 1.5 % of the After…" at bounding box center [456, 283] width 282 height 159
click at [477, 339] on button "Save" at bounding box center [485, 341] width 72 height 29
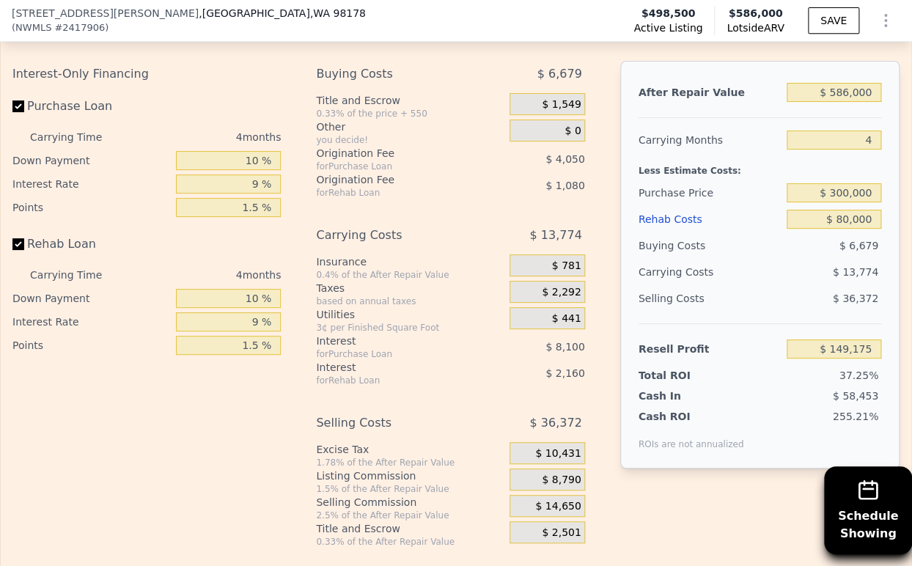
type input "5"
type input "$ 0"
type input "$ 10,748"
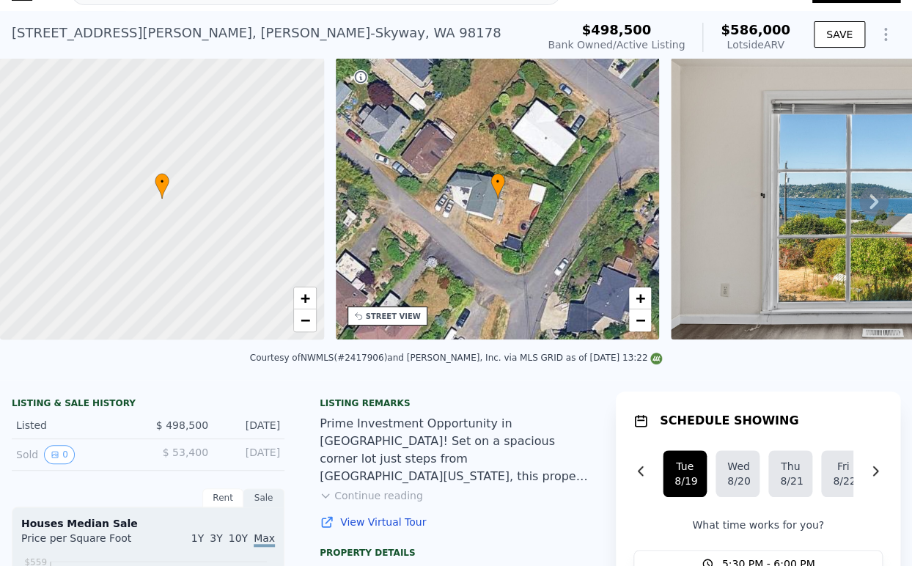
scroll to position [5, 0]
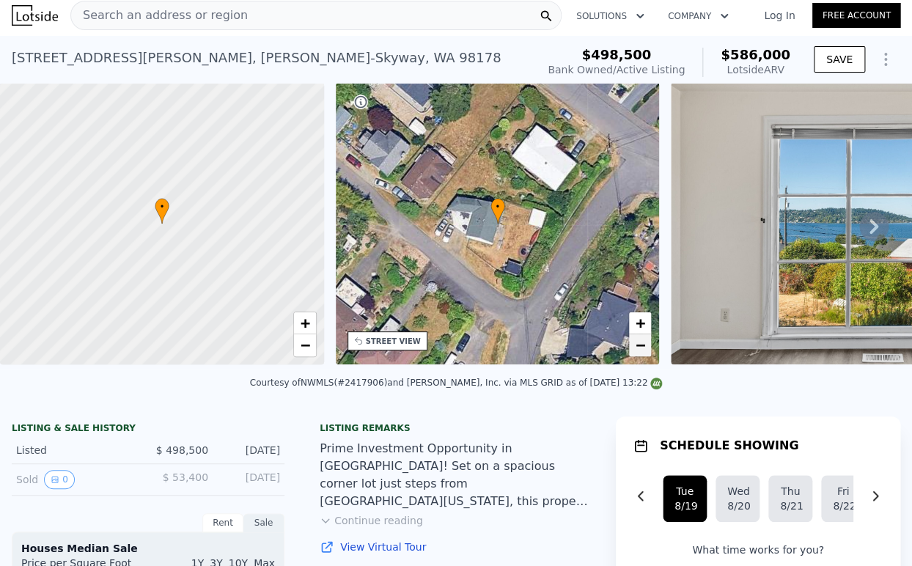
click at [643, 347] on span "−" at bounding box center [641, 345] width 10 height 18
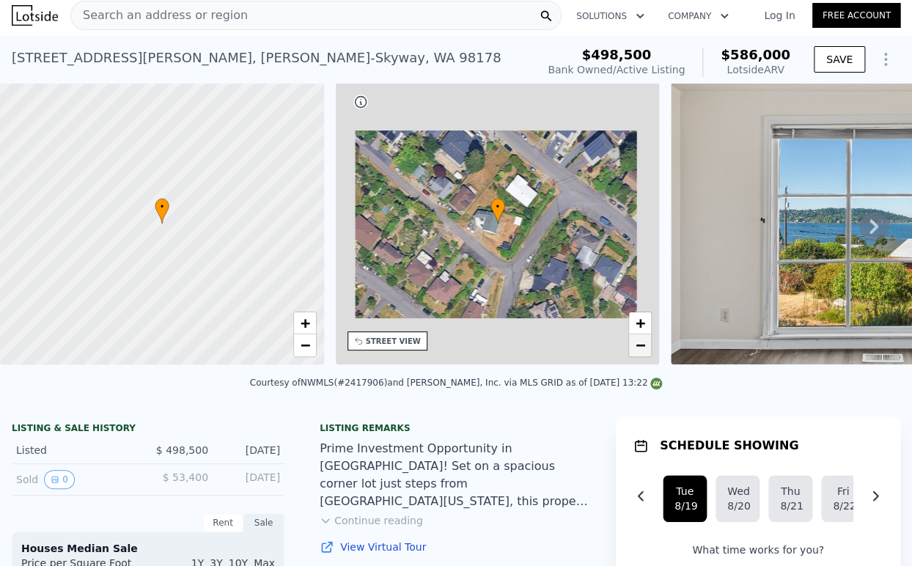
click at [643, 347] on span "−" at bounding box center [641, 345] width 10 height 18
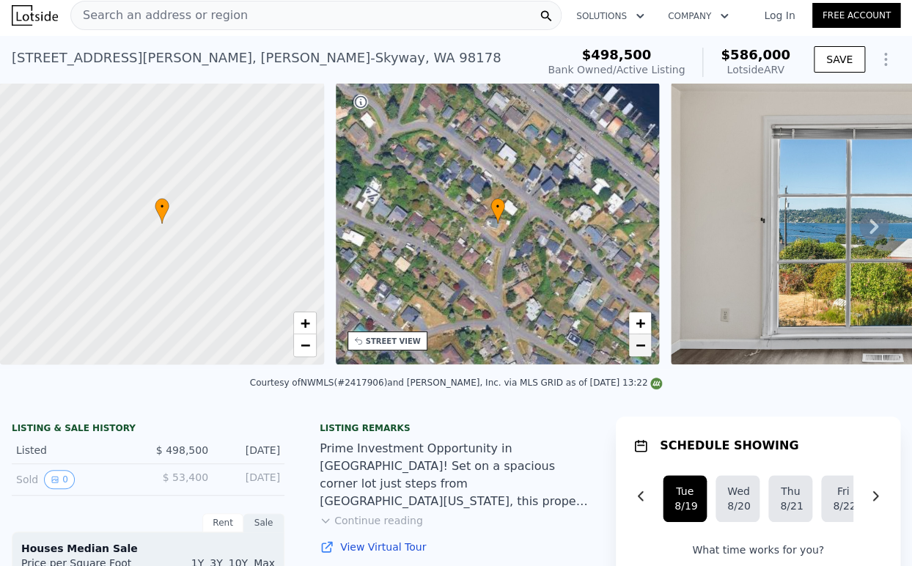
click at [643, 347] on span "−" at bounding box center [641, 345] width 10 height 18
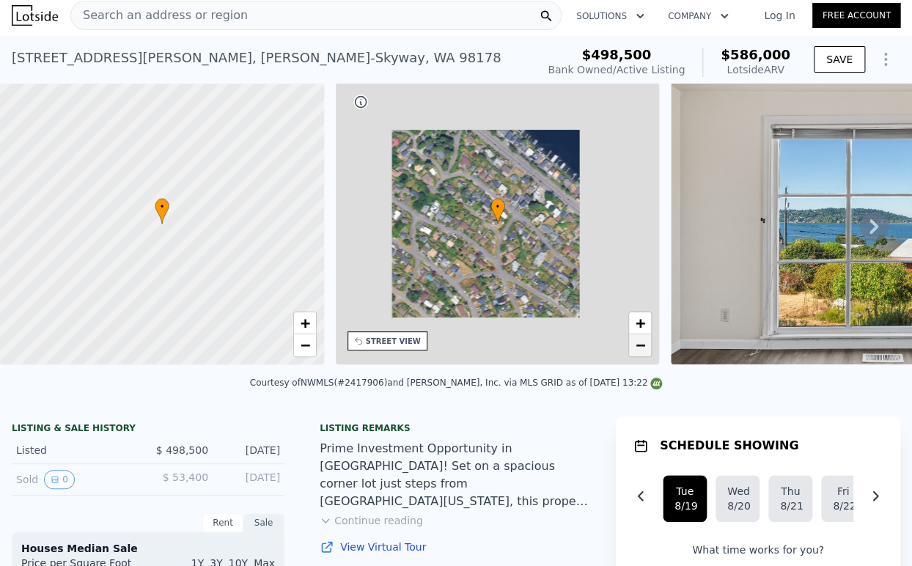
click at [643, 347] on span "−" at bounding box center [641, 345] width 10 height 18
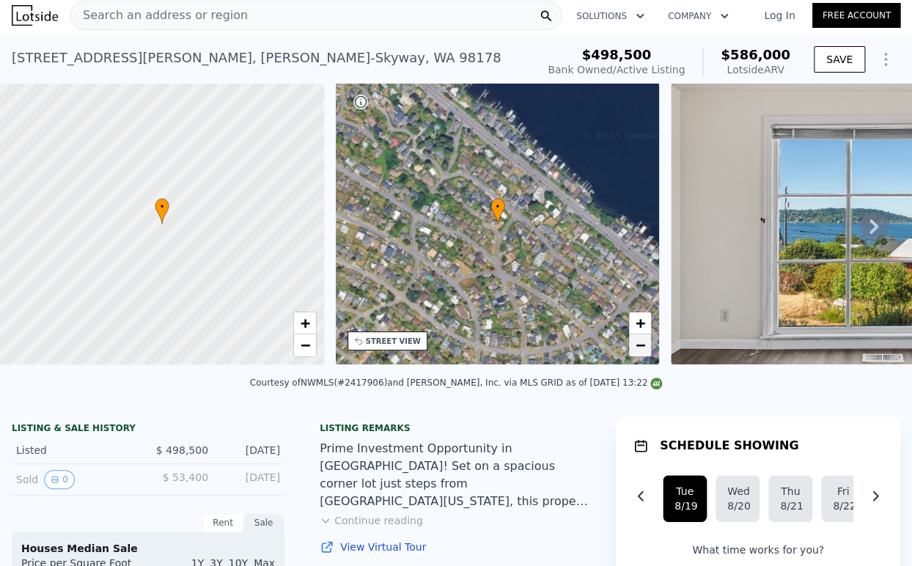
click at [643, 347] on span "−" at bounding box center [641, 345] width 10 height 18
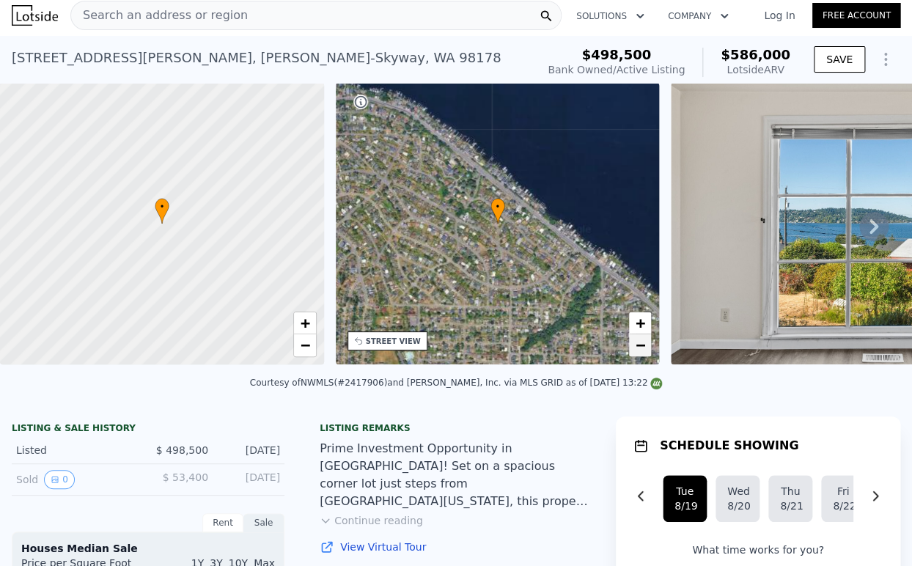
click at [643, 347] on span "−" at bounding box center [641, 345] width 10 height 18
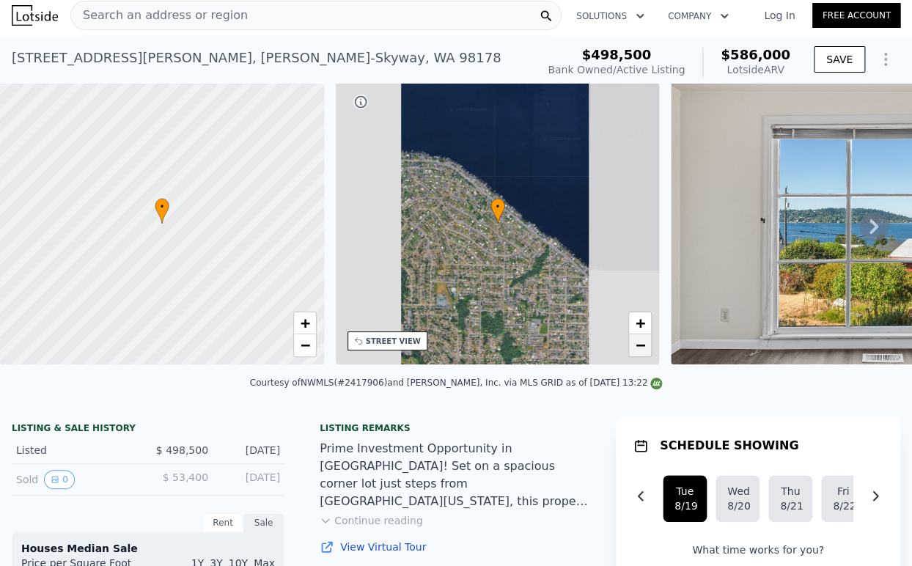
click at [643, 347] on span "−" at bounding box center [641, 345] width 10 height 18
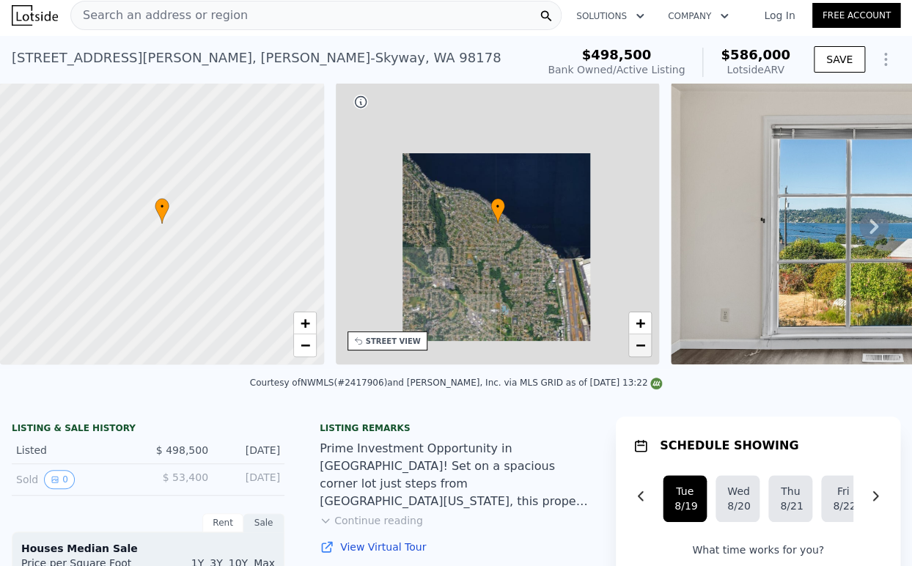
click at [643, 347] on span "−" at bounding box center [641, 345] width 10 height 18
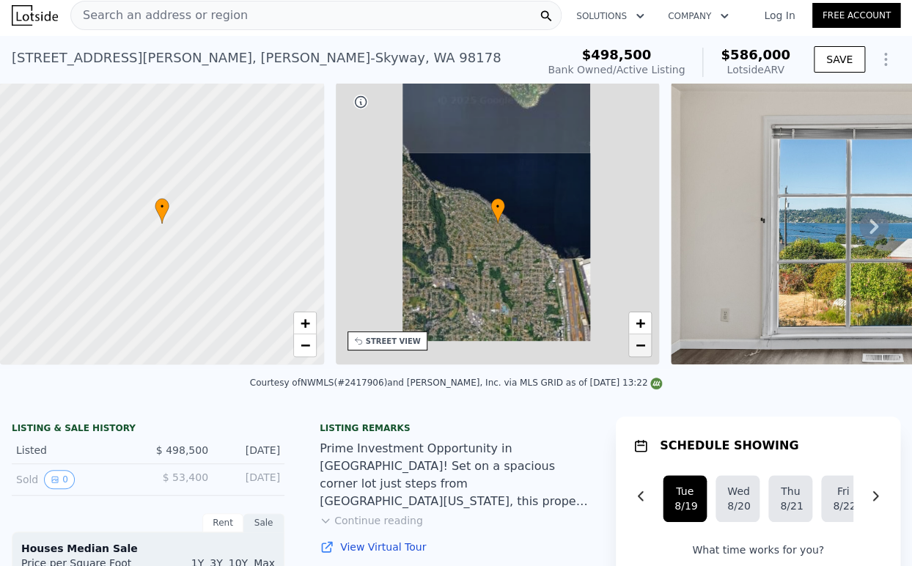
click at [643, 347] on span "−" at bounding box center [641, 345] width 10 height 18
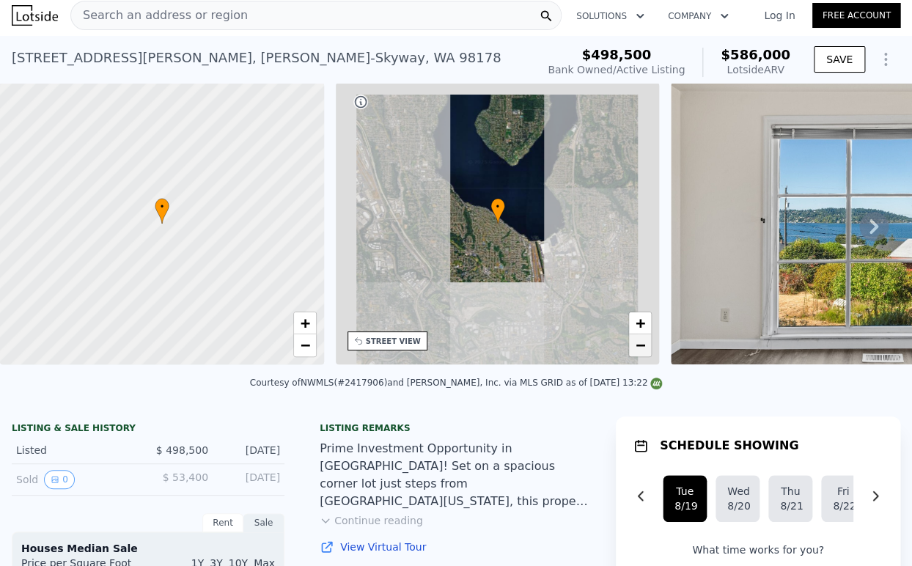
click at [643, 347] on span "−" at bounding box center [641, 345] width 10 height 18
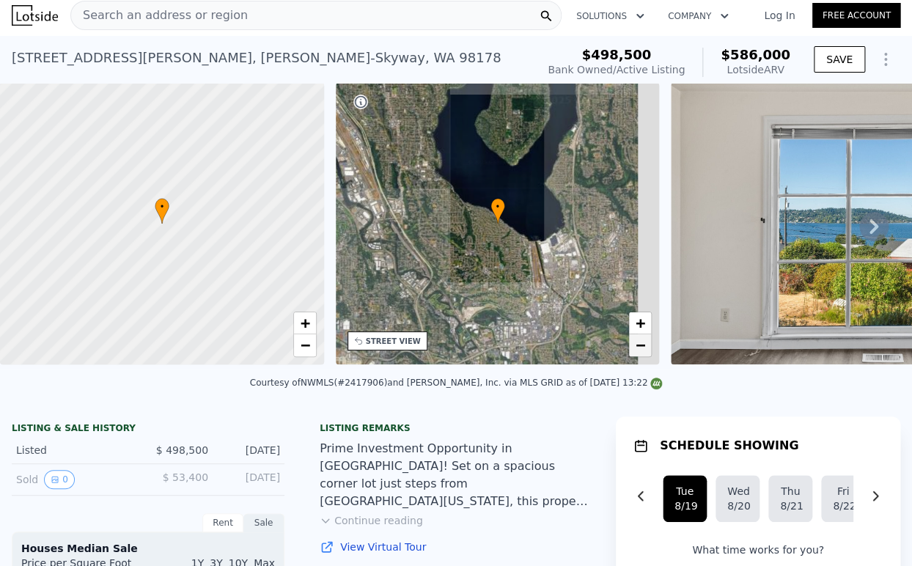
click at [643, 347] on span "−" at bounding box center [641, 345] width 10 height 18
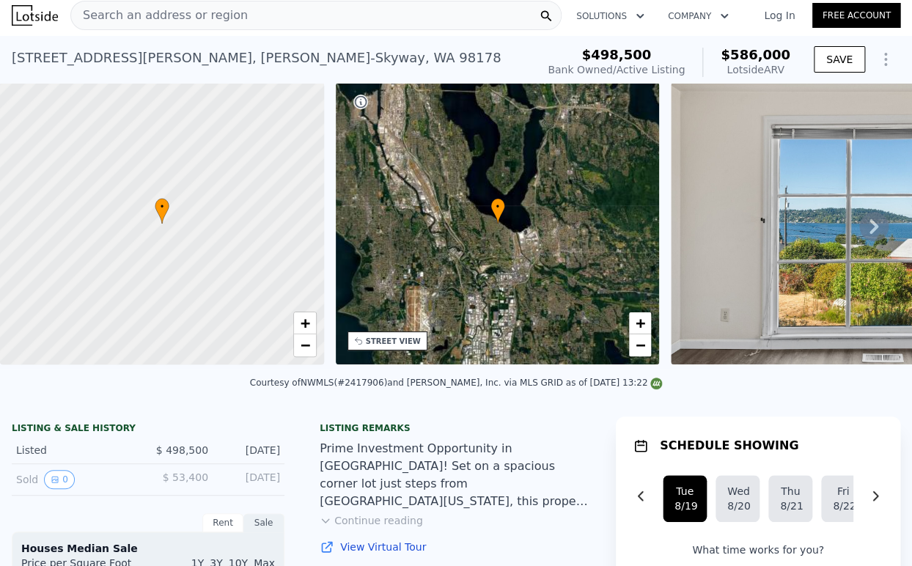
click at [634, 309] on div "• + −" at bounding box center [498, 224] width 324 height 282
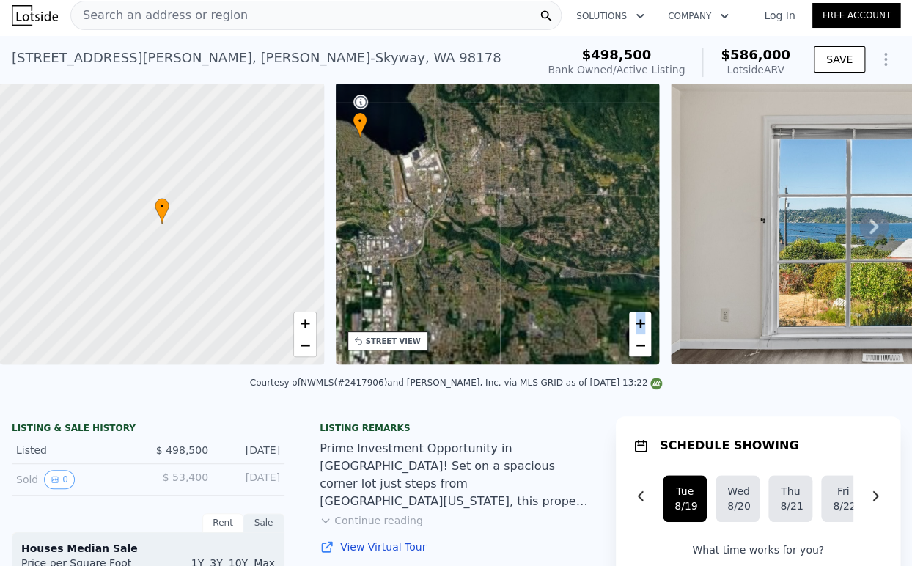
click at [634, 309] on div "• + −" at bounding box center [498, 224] width 324 height 282
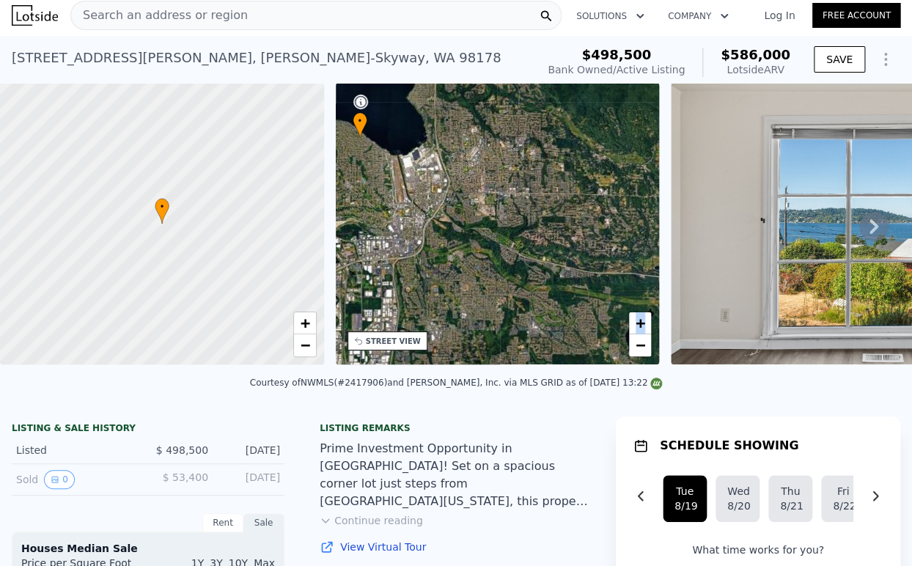
click at [634, 309] on div "• + −" at bounding box center [498, 224] width 324 height 282
click at [639, 326] on span "+" at bounding box center [641, 323] width 10 height 18
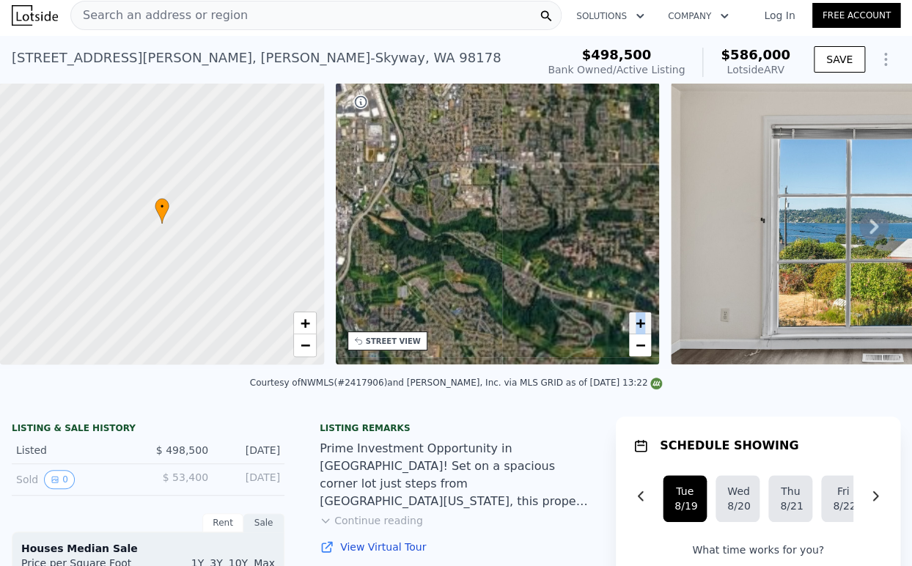
click at [639, 326] on span "+" at bounding box center [641, 323] width 10 height 18
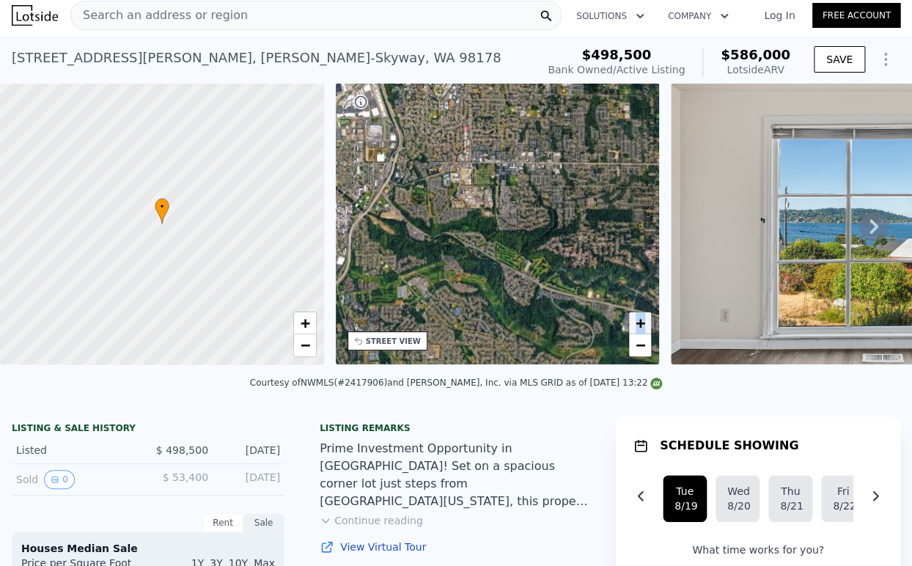
click at [639, 326] on span "+" at bounding box center [641, 323] width 10 height 18
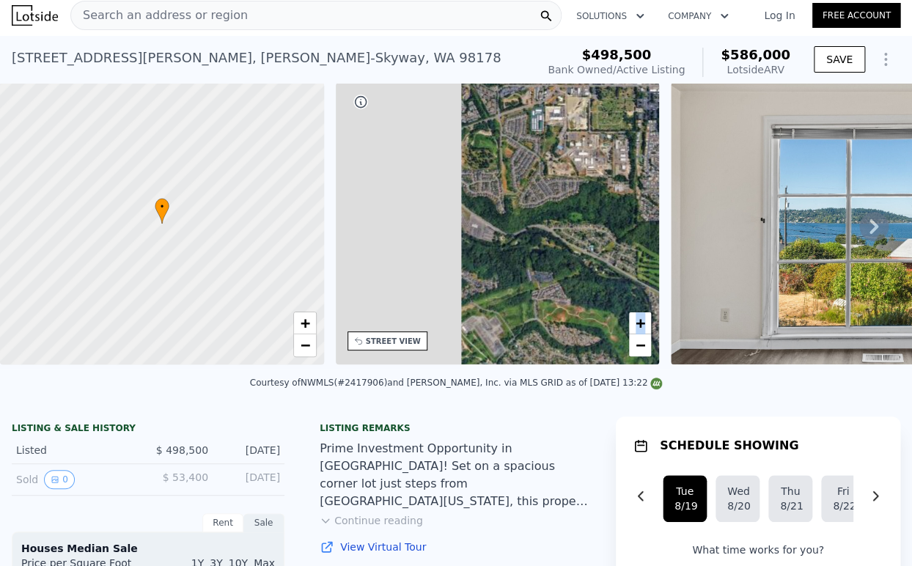
drag, startPoint x: 451, startPoint y: 290, endPoint x: 628, endPoint y: 274, distance: 177.4
click at [628, 274] on div "• + −" at bounding box center [498, 224] width 324 height 282
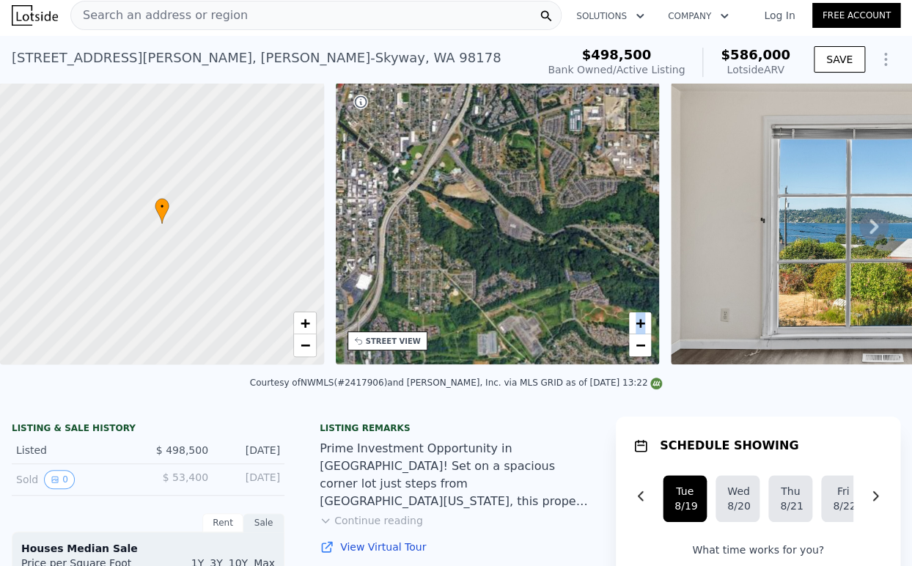
drag, startPoint x: 584, startPoint y: 278, endPoint x: 678, endPoint y: 279, distance: 94.6
click at [683, 279] on div "• + − • + − STREET VIEW ← Move left → Move right ↑ Move up ↓ Move down + Zoom i…" at bounding box center [456, 226] width 912 height 287
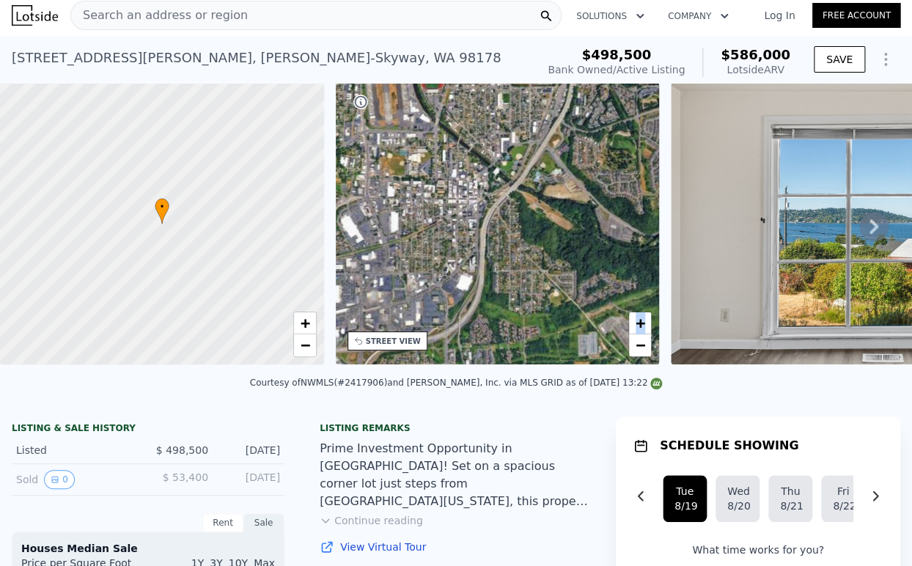
drag, startPoint x: 530, startPoint y: 287, endPoint x: 677, endPoint y: 290, distance: 147.4
click at [677, 290] on div "• + − • + − STREET VIEW ← Move left → Move right ↑ Move up ↓ Move down + Zoom i…" at bounding box center [456, 226] width 912 height 287
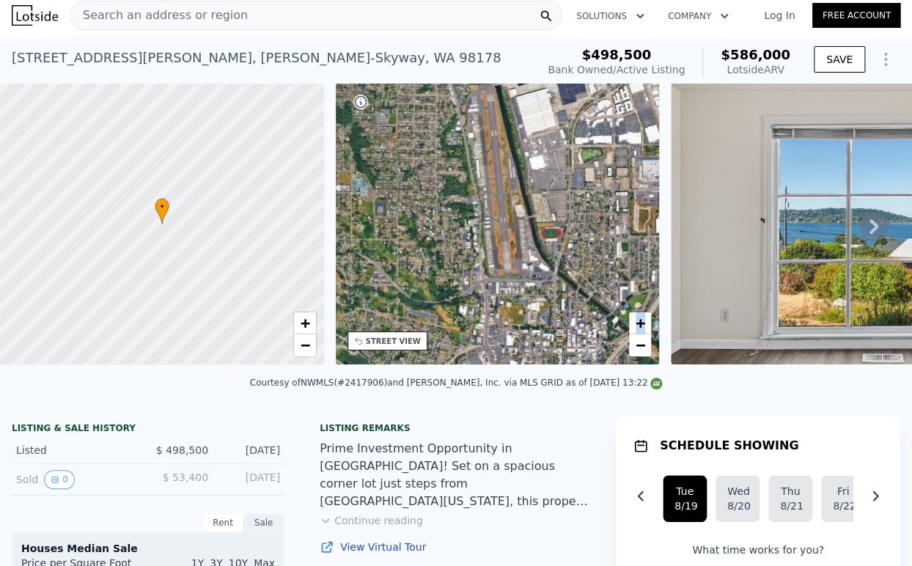
drag, startPoint x: 515, startPoint y: 231, endPoint x: 488, endPoint y: 378, distance: 149.9
click at [488, 370] on div "• + − • + − STREET VIEW ← Move left → Move right ↑ Move up ↓ Move down + Zoom i…" at bounding box center [456, 226] width 912 height 287
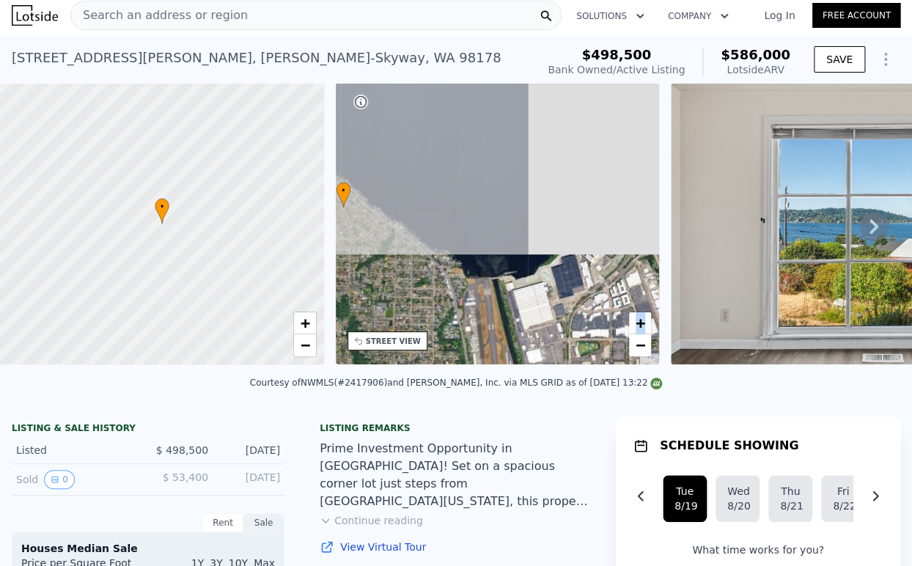
drag, startPoint x: 521, startPoint y: 287, endPoint x: 518, endPoint y: 440, distance: 152.5
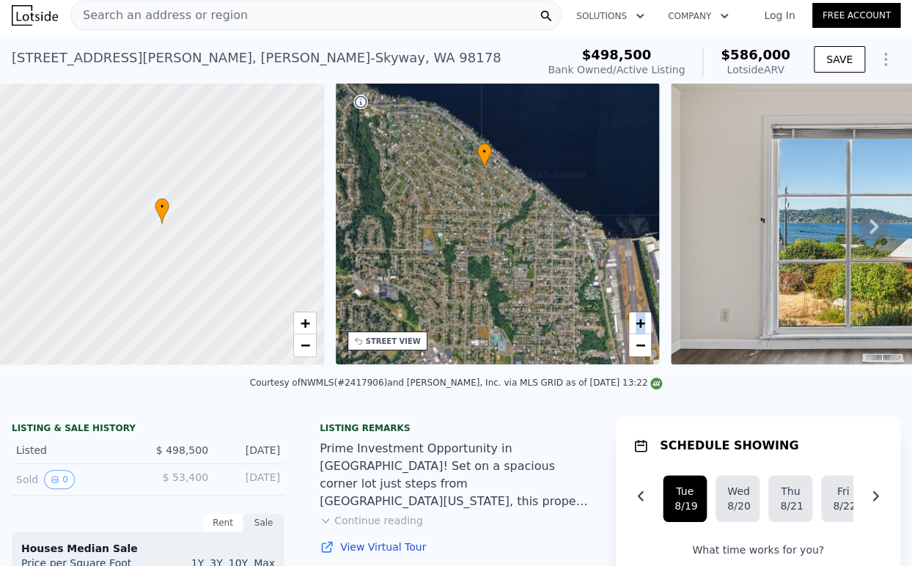
drag, startPoint x: 537, startPoint y: 323, endPoint x: 678, endPoint y: 286, distance: 146.4
click at [678, 286] on div "• + − • + − STREET VIEW ← Move left → Move right ↑ Move up ↓ Move down + Zoom i…" at bounding box center [456, 226] width 912 height 287
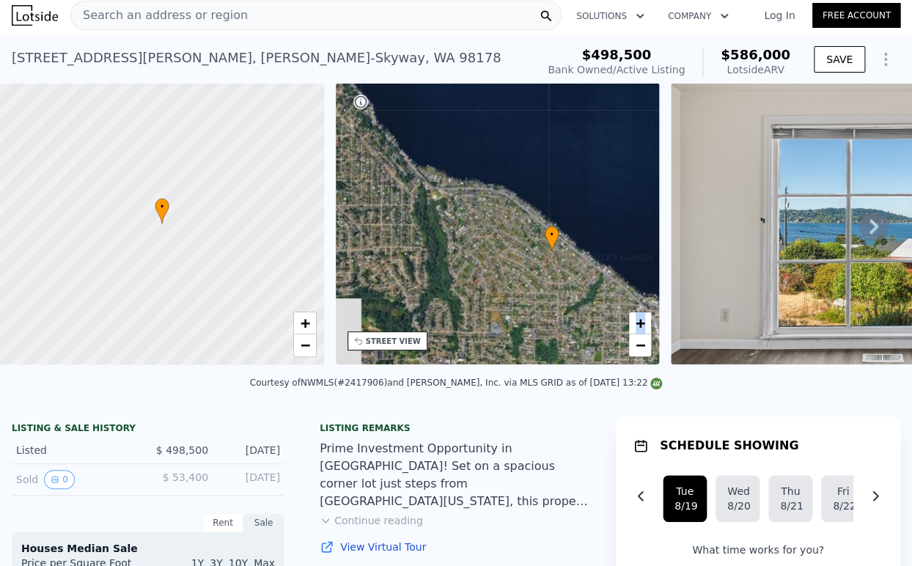
drag, startPoint x: 558, startPoint y: 232, endPoint x: 624, endPoint y: 312, distance: 103.6
click at [624, 312] on div "• + −" at bounding box center [498, 224] width 324 height 282
click at [636, 318] on span "+" at bounding box center [641, 323] width 10 height 18
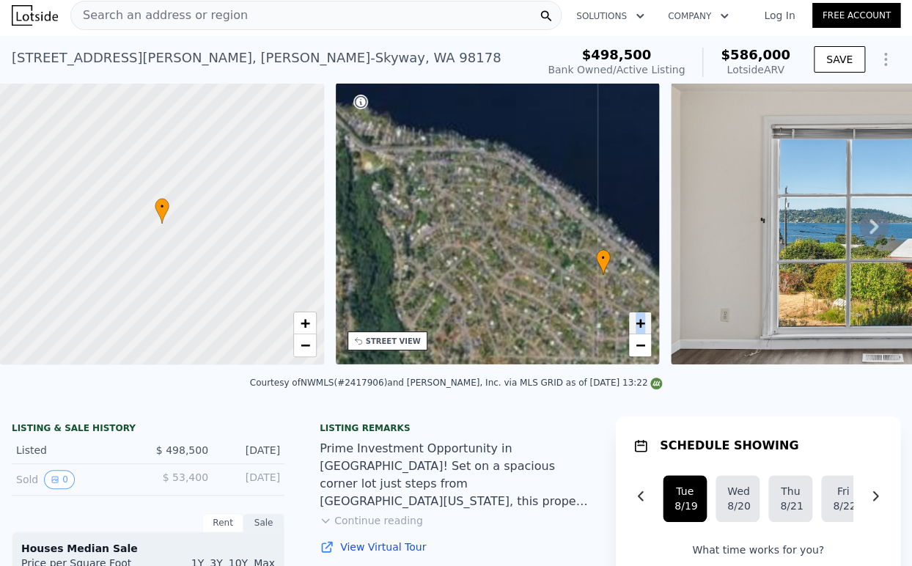
click at [636, 318] on span "+" at bounding box center [641, 323] width 10 height 18
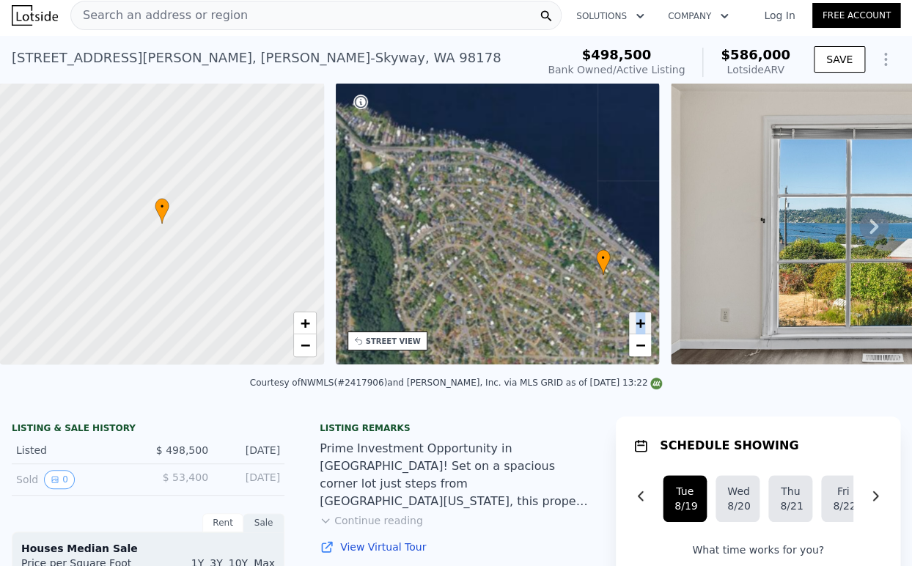
click at [636, 318] on span "+" at bounding box center [641, 323] width 10 height 18
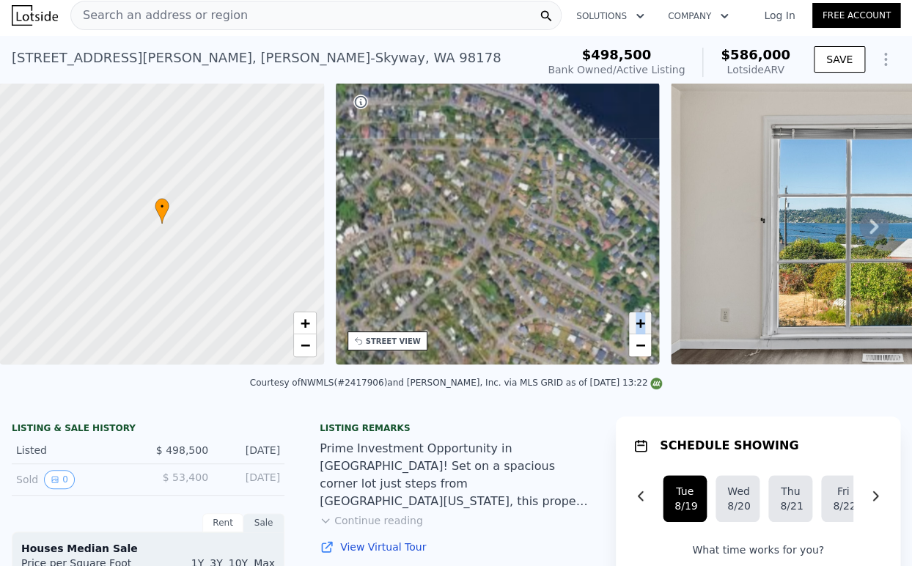
click at [636, 318] on span "+" at bounding box center [641, 323] width 10 height 18
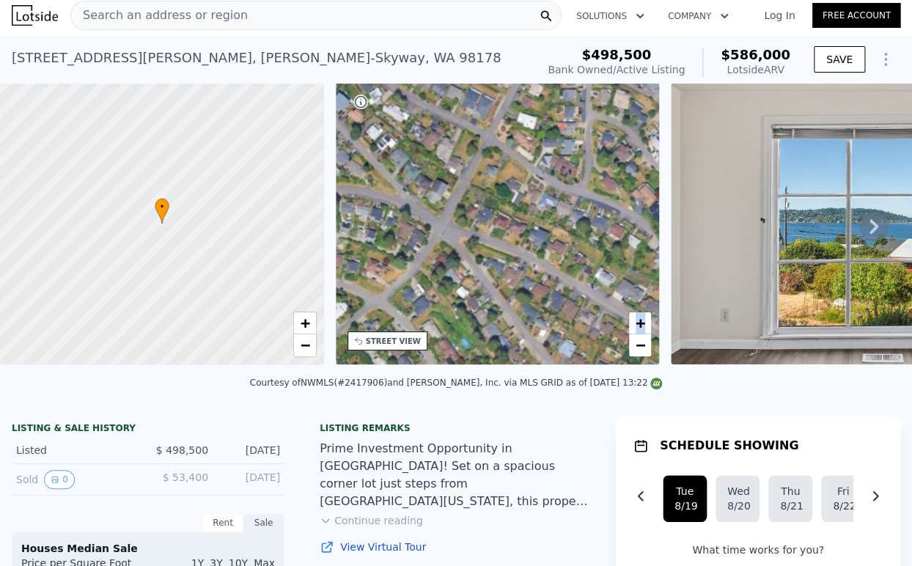
drag, startPoint x: 540, startPoint y: 331, endPoint x: 377, endPoint y: 226, distance: 194.0
click at [375, 221] on div "• + −" at bounding box center [498, 224] width 324 height 282
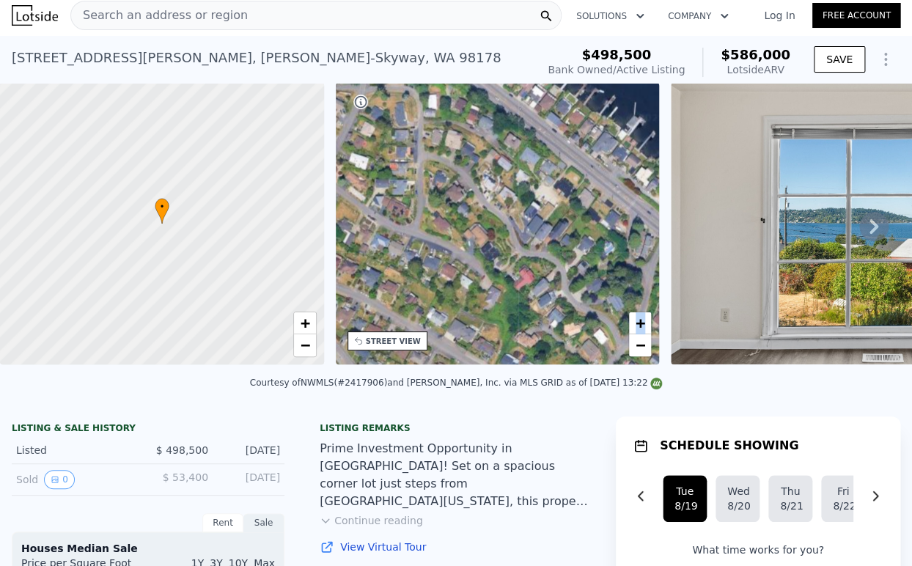
drag, startPoint x: 452, startPoint y: 235, endPoint x: 367, endPoint y: 9, distance: 241.7
click at [426, 359] on div "• + −" at bounding box center [498, 224] width 324 height 282
